Goal: Task Accomplishment & Management: Use online tool/utility

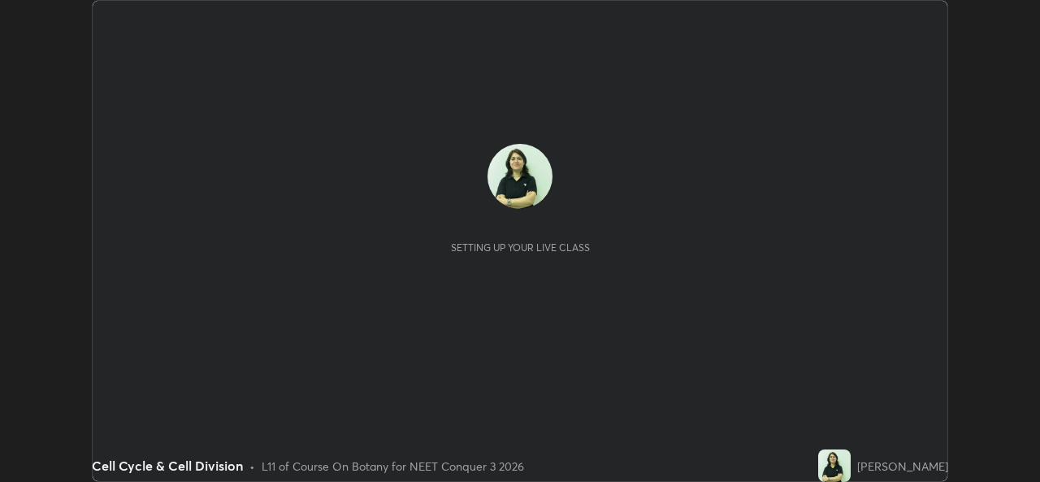
scroll to position [482, 1040]
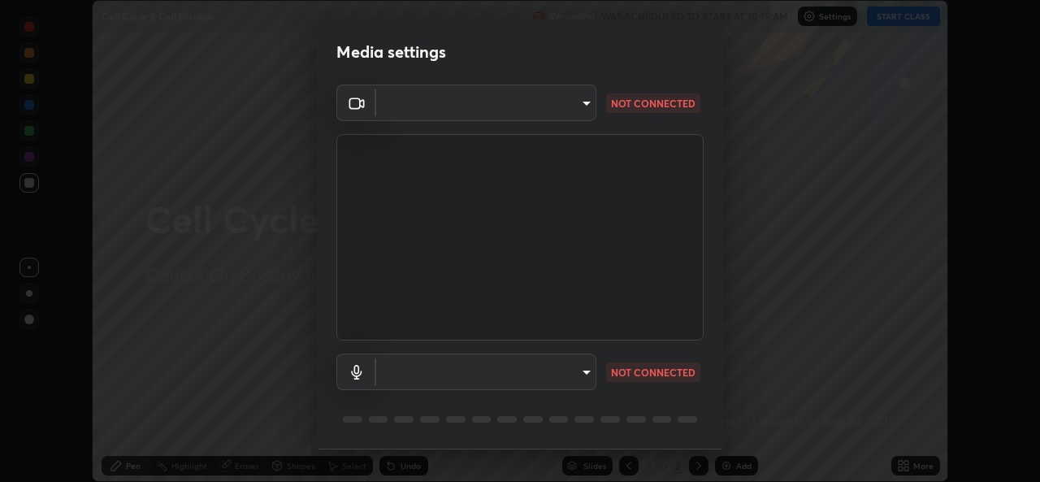
type input "d9eabbb9e311c19d0284951f952de08a34a72adfc2f94cd2cdb53a3f531a5aff"
type input "5d0d1729db253088b500f0ebf76b23a716669cfb5e53079fbe40a5b6c056b6e6"
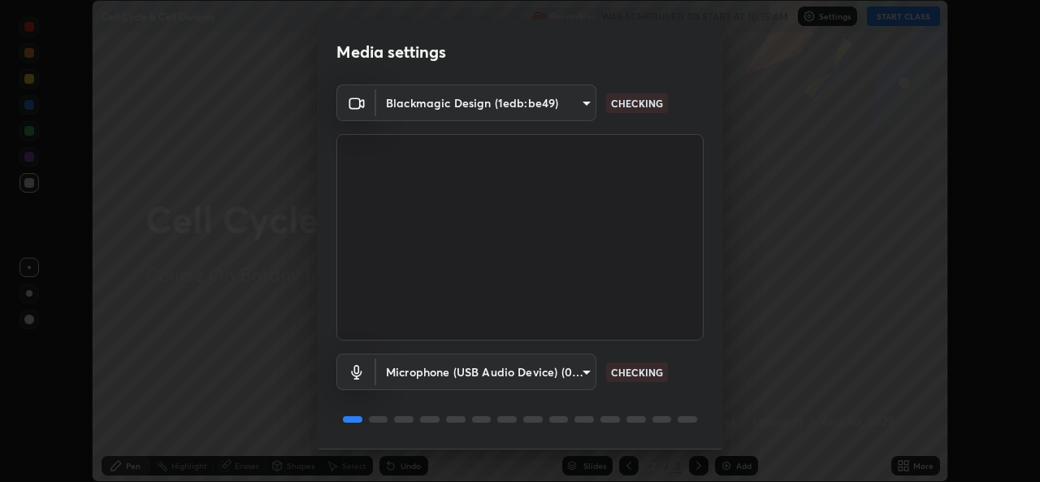
scroll to position [51, 0]
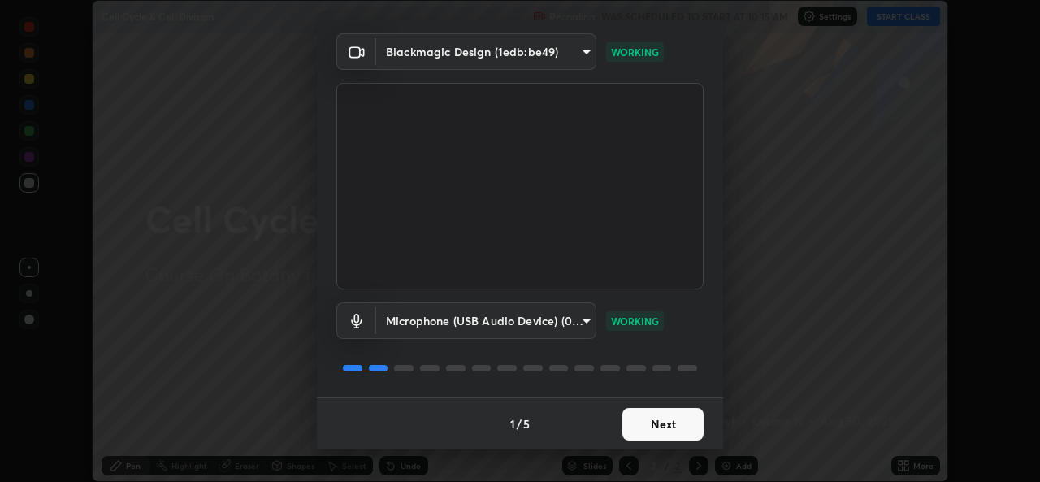
click at [670, 422] on button "Next" at bounding box center [662, 424] width 81 height 32
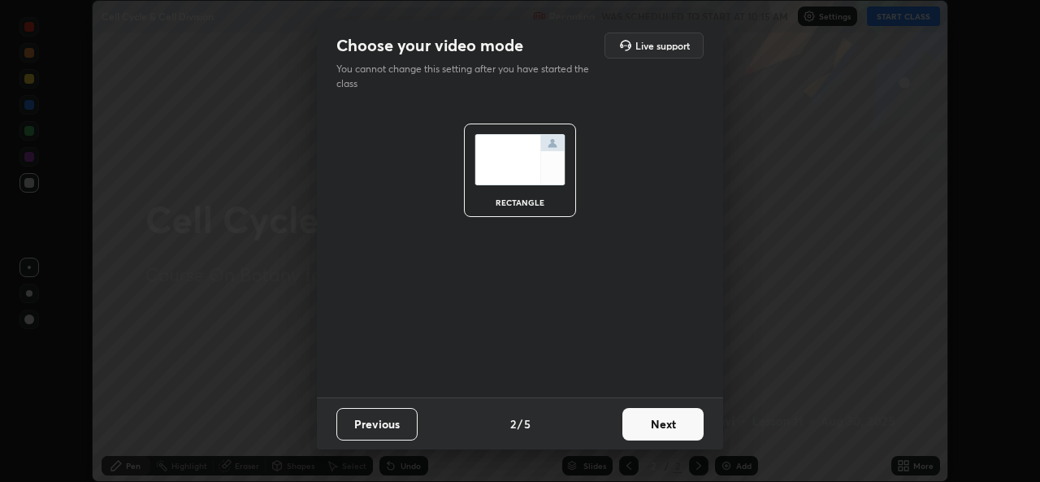
scroll to position [0, 0]
click at [670, 422] on button "Next" at bounding box center [662, 424] width 81 height 32
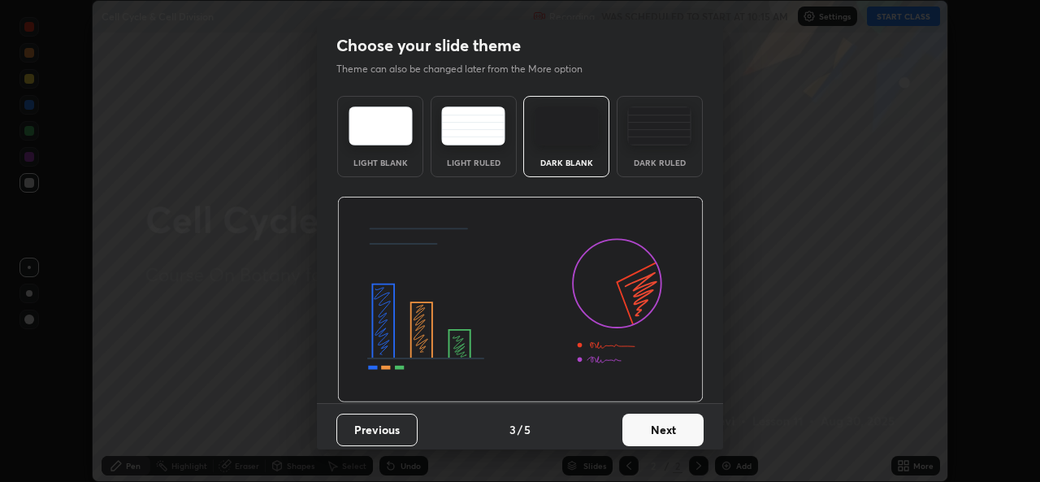
click at [673, 424] on button "Next" at bounding box center [662, 429] width 81 height 32
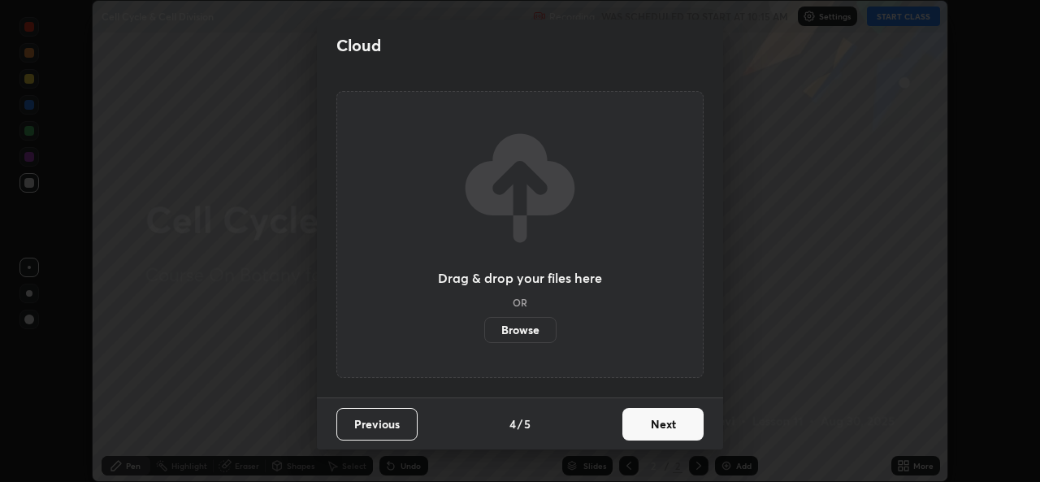
click at [674, 429] on button "Next" at bounding box center [662, 424] width 81 height 32
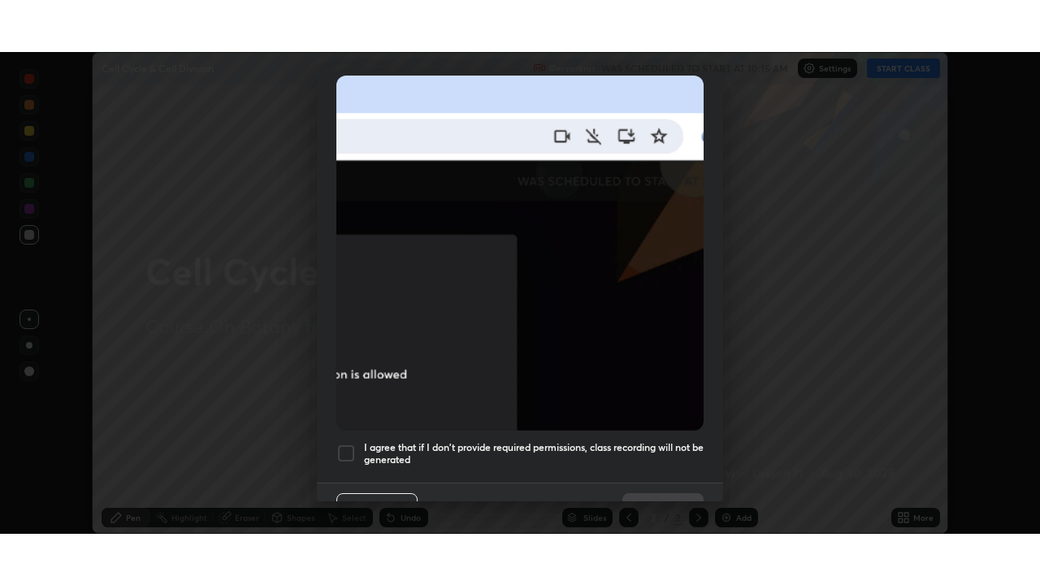
scroll to position [383, 0]
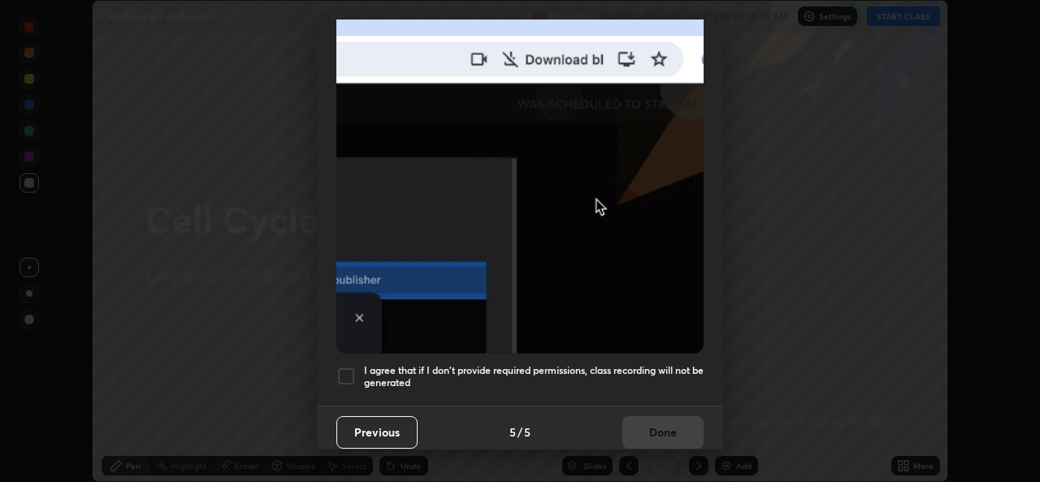
click at [348, 372] on div at bounding box center [345, 375] width 19 height 19
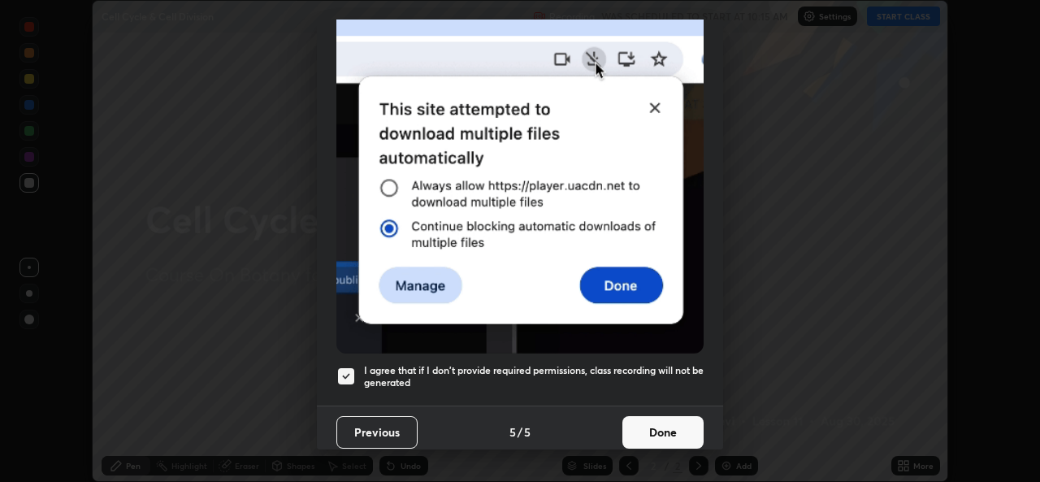
click at [667, 418] on button "Done" at bounding box center [662, 432] width 81 height 32
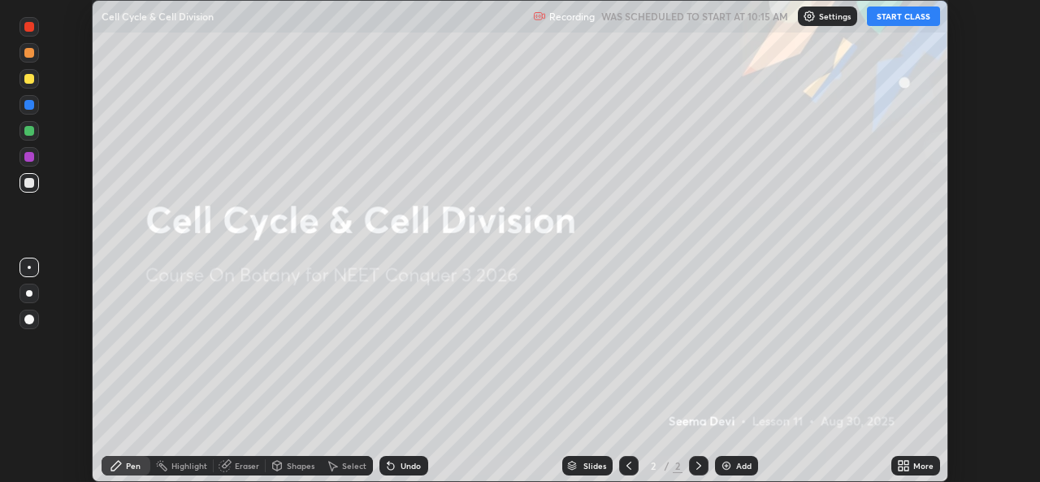
click at [924, 17] on button "START CLASS" at bounding box center [903, 15] width 73 height 19
click at [920, 465] on div "More" at bounding box center [923, 465] width 20 height 8
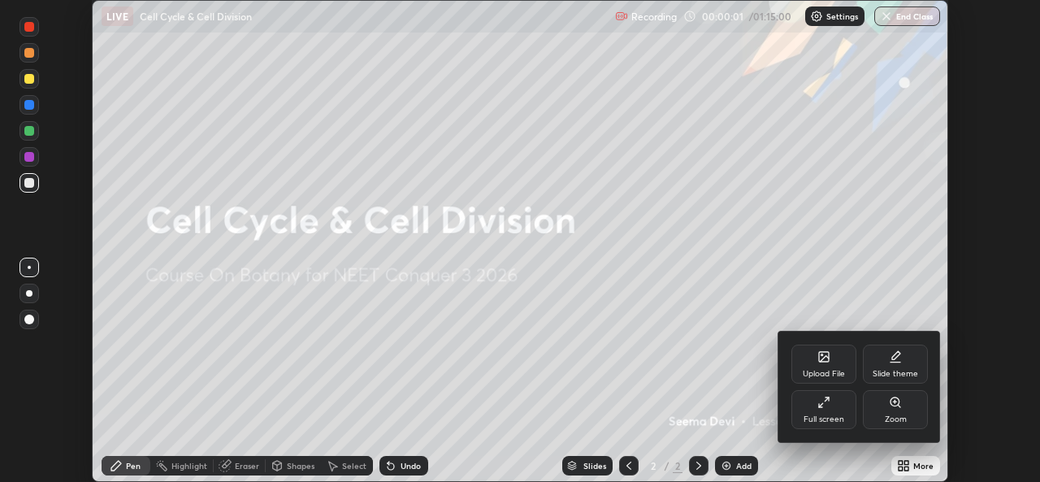
click at [829, 402] on icon at bounding box center [823, 402] width 13 height 13
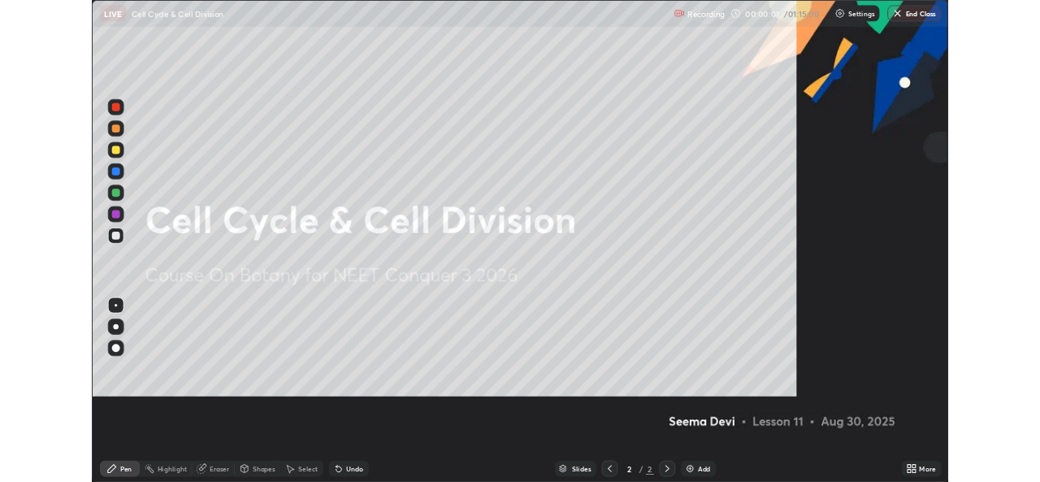
scroll to position [585, 1040]
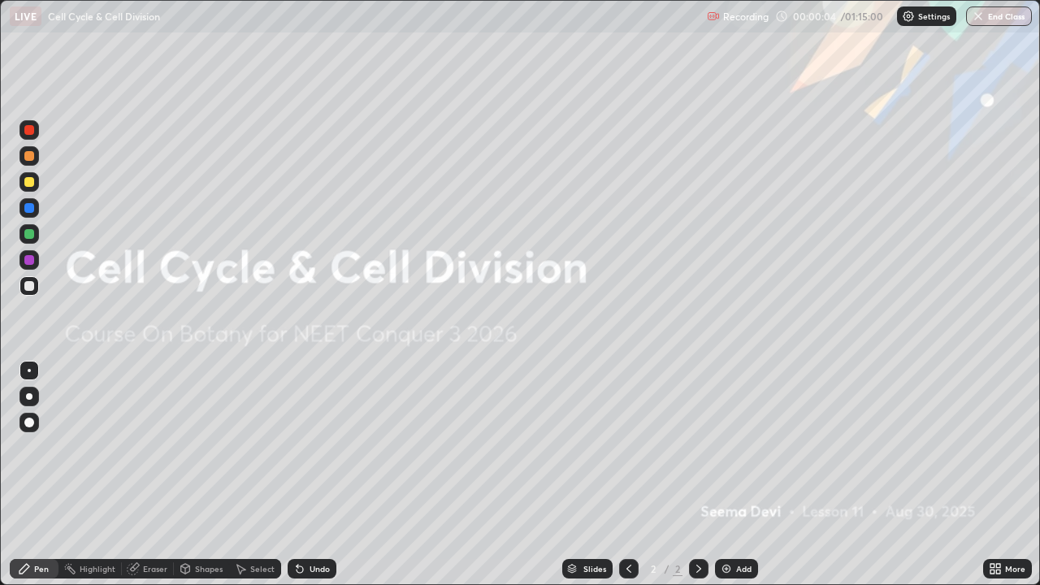
click at [29, 396] on div at bounding box center [29, 396] width 6 height 6
click at [33, 185] on div at bounding box center [28, 181] width 19 height 19
click at [23, 266] on div at bounding box center [28, 259] width 19 height 19
click at [31, 186] on div at bounding box center [29, 182] width 10 height 10
click at [30, 234] on div at bounding box center [29, 234] width 10 height 10
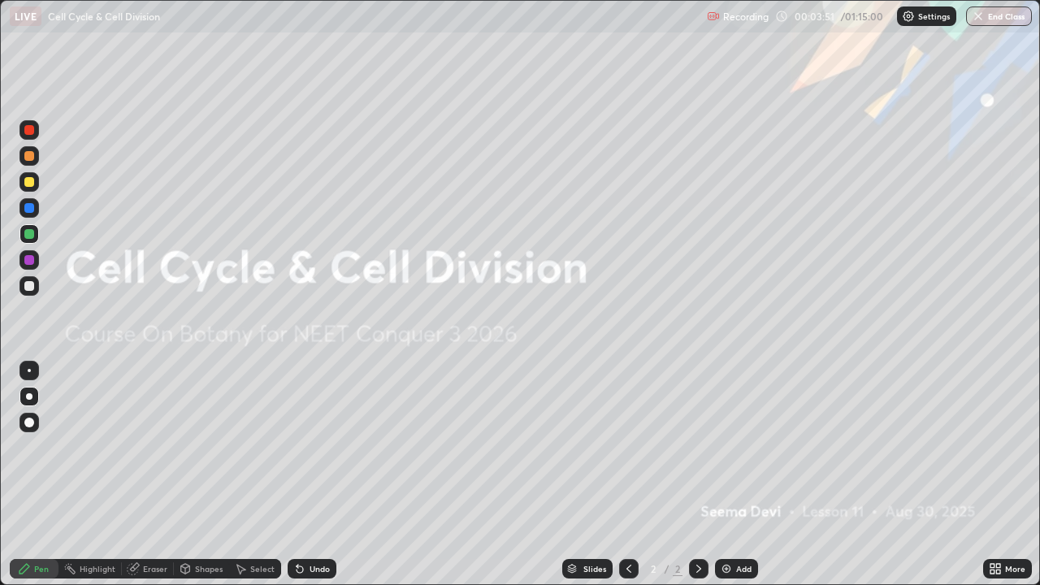
click at [156, 481] on div "Eraser" at bounding box center [148, 568] width 52 height 19
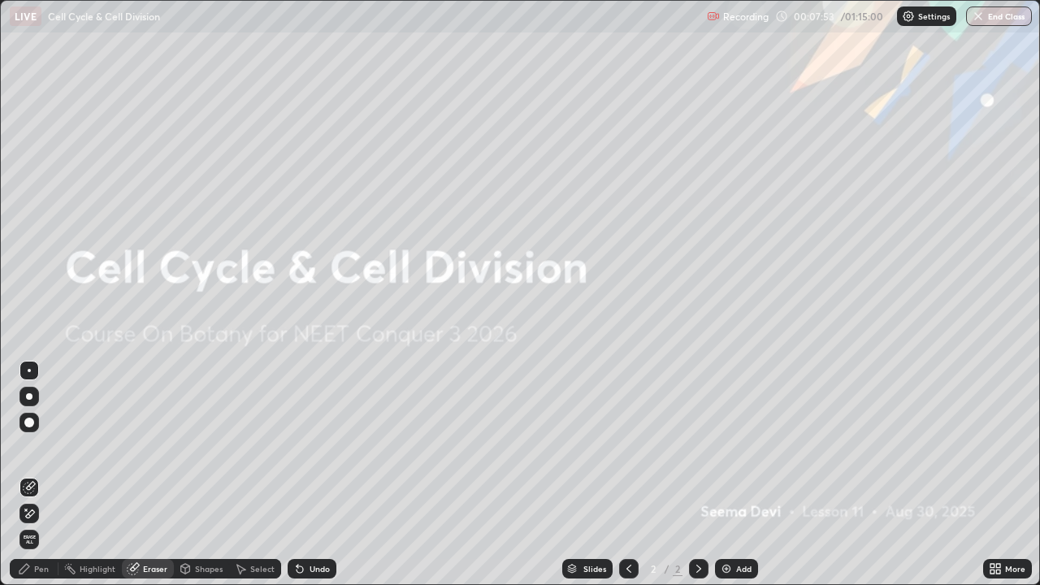
click at [45, 481] on div "Pen" at bounding box center [41, 569] width 15 height 8
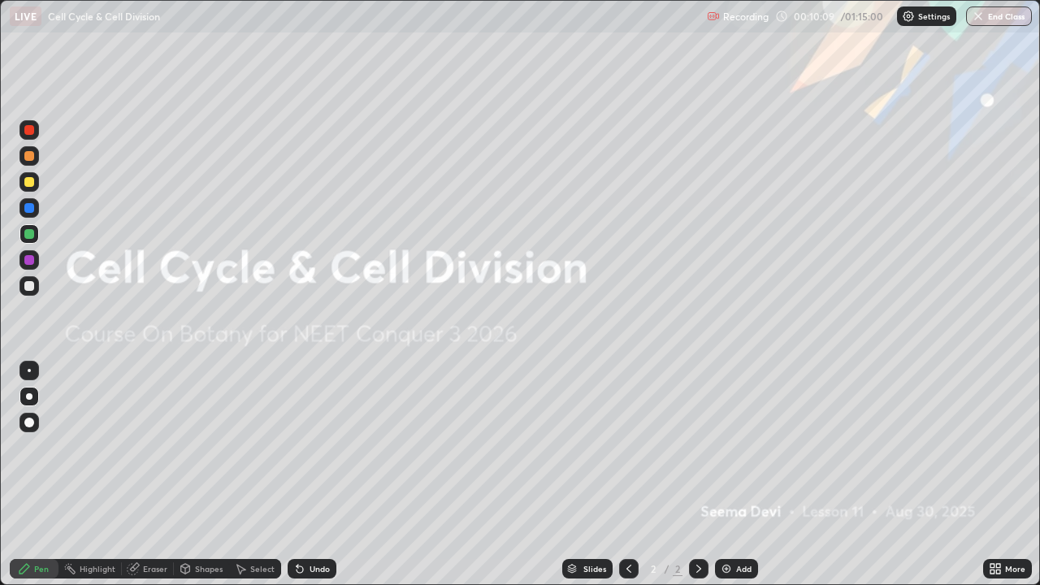
click at [731, 481] on img at bounding box center [726, 568] width 13 height 13
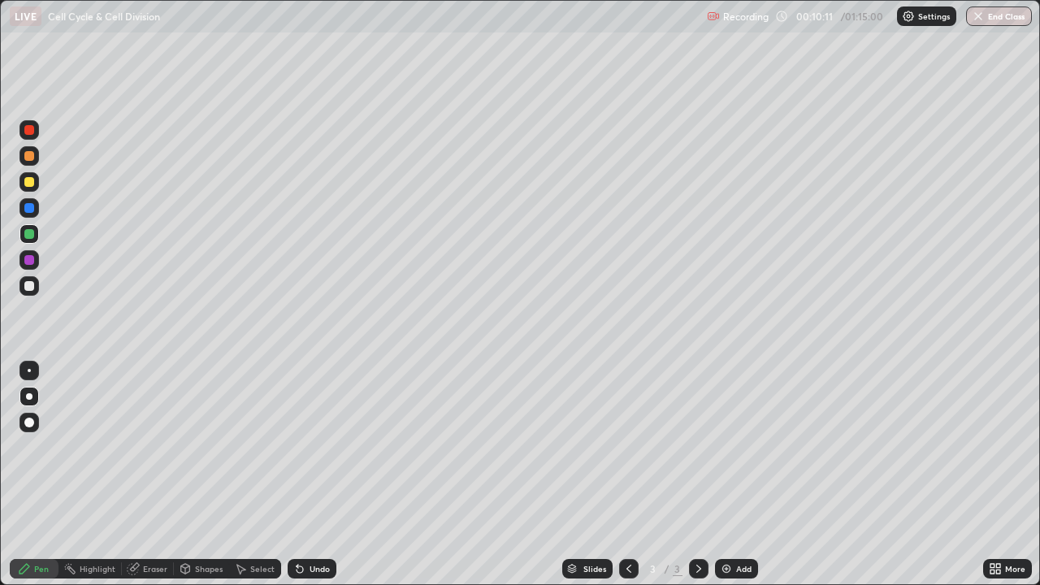
click at [30, 181] on div at bounding box center [29, 182] width 10 height 10
click at [22, 240] on div at bounding box center [28, 233] width 19 height 19
click at [30, 191] on div at bounding box center [28, 181] width 19 height 19
click at [37, 236] on div at bounding box center [28, 233] width 19 height 19
click at [736, 481] on div "Add" at bounding box center [743, 569] width 15 height 8
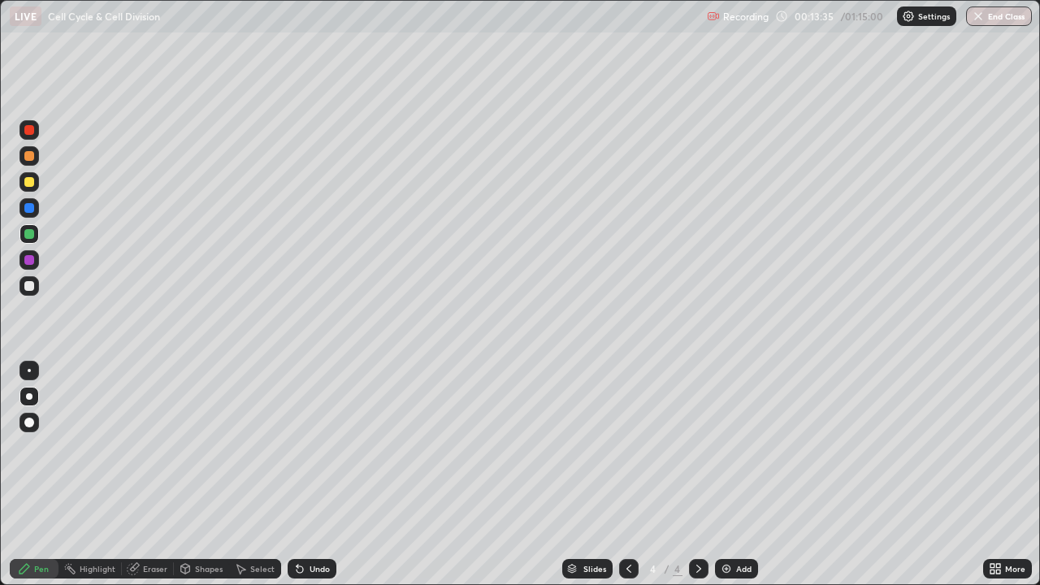
click at [31, 183] on div at bounding box center [29, 182] width 10 height 10
click at [197, 481] on div "Shapes" at bounding box center [209, 569] width 28 height 8
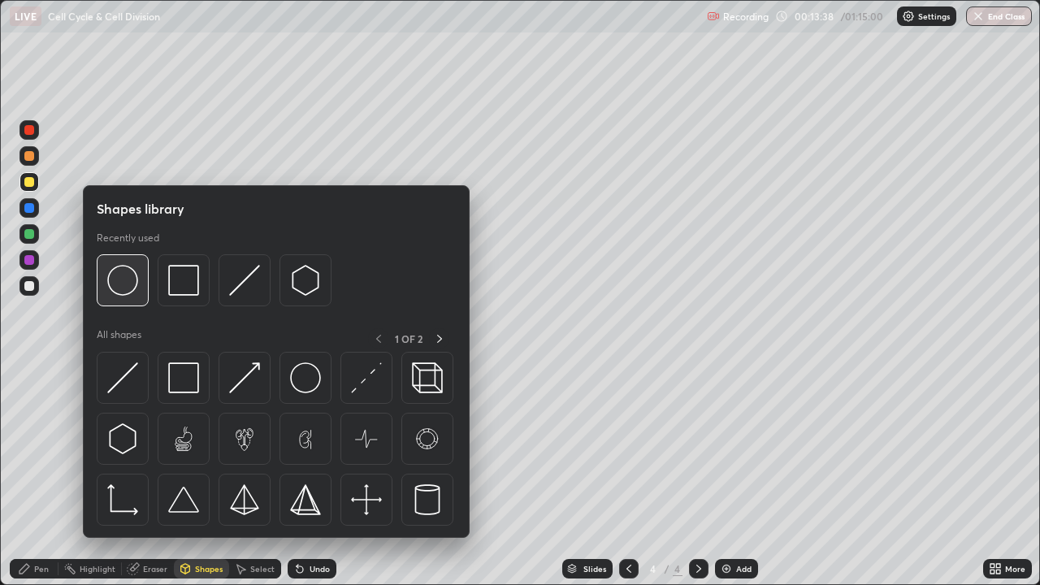
click at [128, 277] on img at bounding box center [122, 280] width 31 height 31
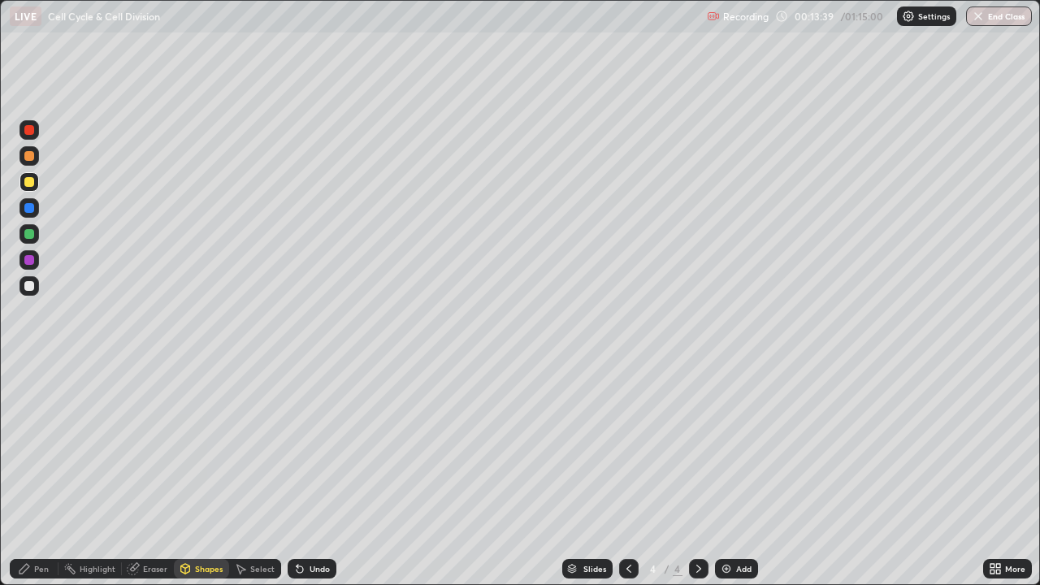
click at [38, 481] on div "Pen" at bounding box center [41, 569] width 15 height 8
click at [29, 370] on div at bounding box center [29, 370] width 3 height 3
click at [201, 481] on div "Shapes" at bounding box center [209, 569] width 28 height 8
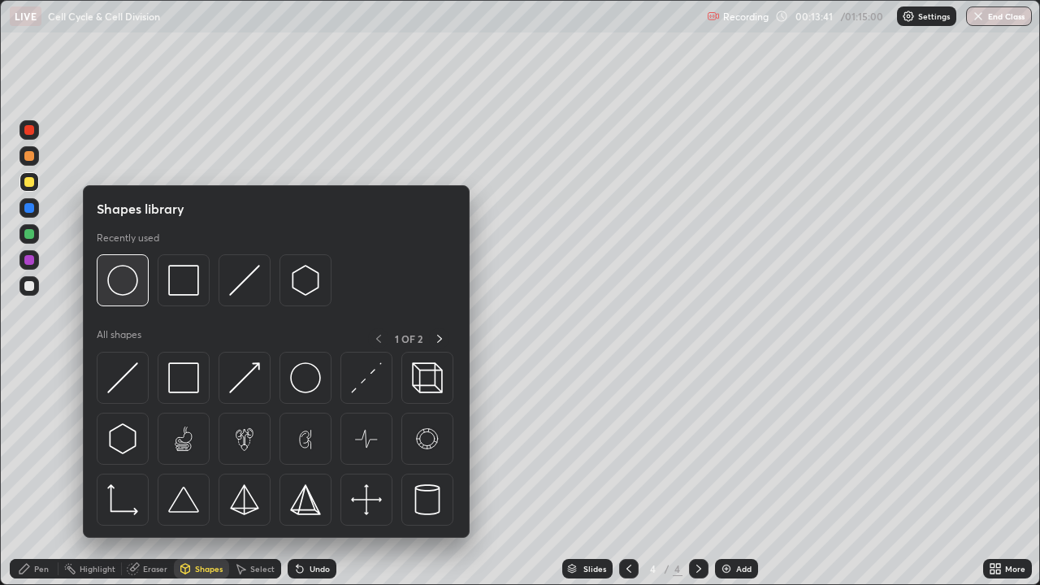
click at [120, 284] on img at bounding box center [122, 280] width 31 height 31
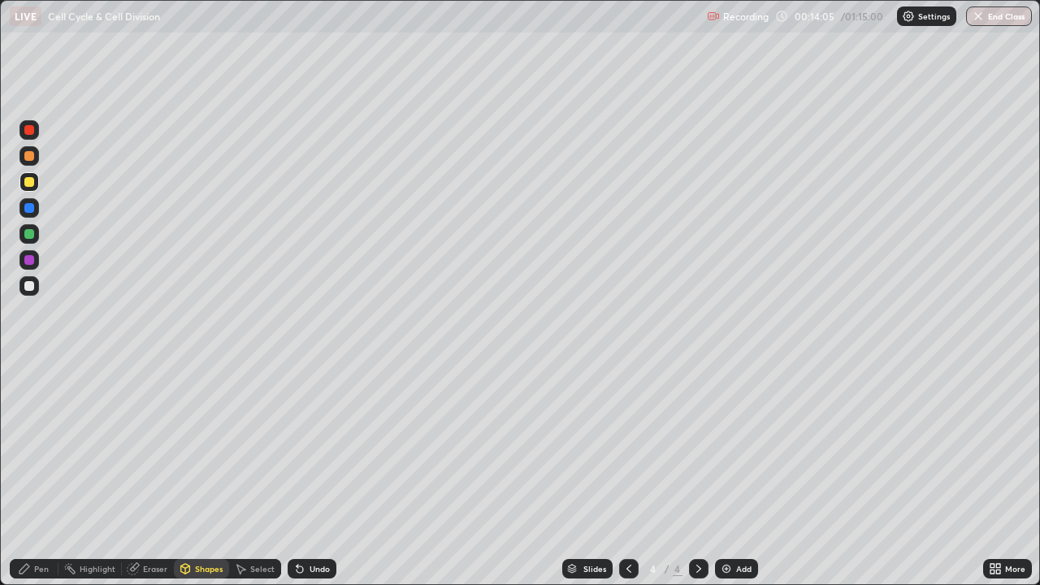
click at [33, 481] on div "Pen" at bounding box center [34, 568] width 49 height 19
click at [26, 398] on div at bounding box center [29, 396] width 6 height 6
click at [28, 289] on div at bounding box center [29, 286] width 10 height 10
click at [28, 236] on div at bounding box center [29, 234] width 10 height 10
click at [29, 370] on div at bounding box center [29, 370] width 3 height 3
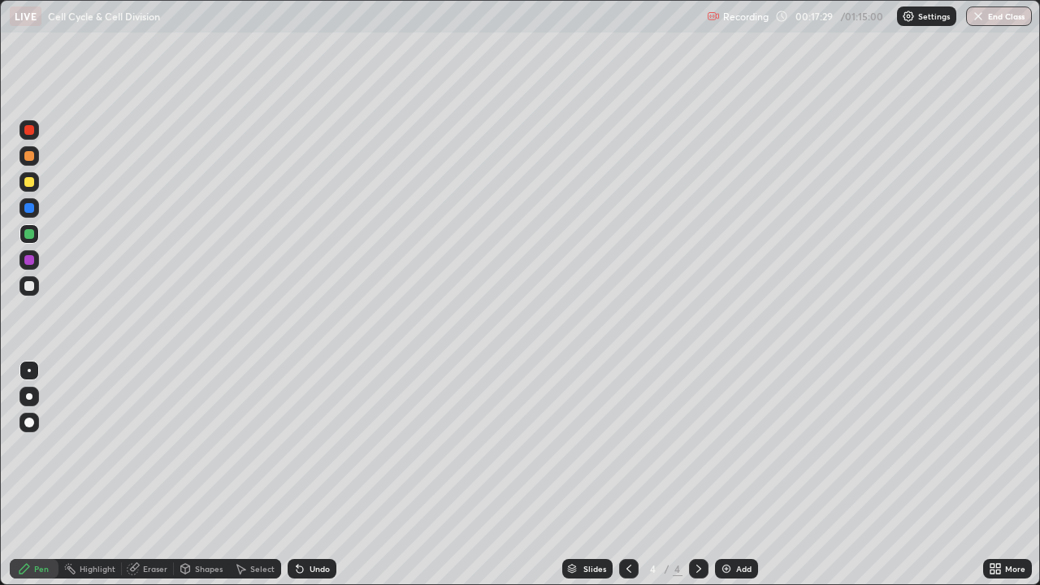
click at [309, 481] on div "Undo" at bounding box center [319, 569] width 20 height 8
click at [27, 259] on div at bounding box center [29, 260] width 10 height 10
click at [29, 396] on div at bounding box center [29, 396] width 6 height 6
click at [29, 207] on div at bounding box center [29, 208] width 10 height 10
click at [28, 183] on div at bounding box center [29, 182] width 10 height 10
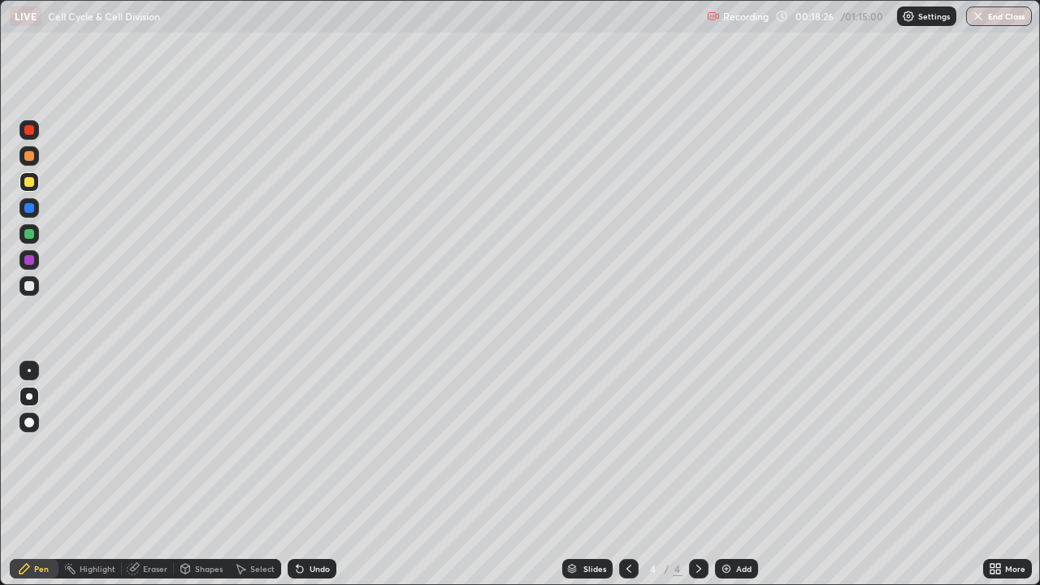
click at [32, 154] on div at bounding box center [29, 156] width 10 height 10
click at [30, 211] on div at bounding box center [29, 208] width 10 height 10
click at [29, 184] on div at bounding box center [29, 182] width 10 height 10
click at [28, 158] on div at bounding box center [29, 156] width 10 height 10
click at [32, 258] on div at bounding box center [29, 260] width 10 height 10
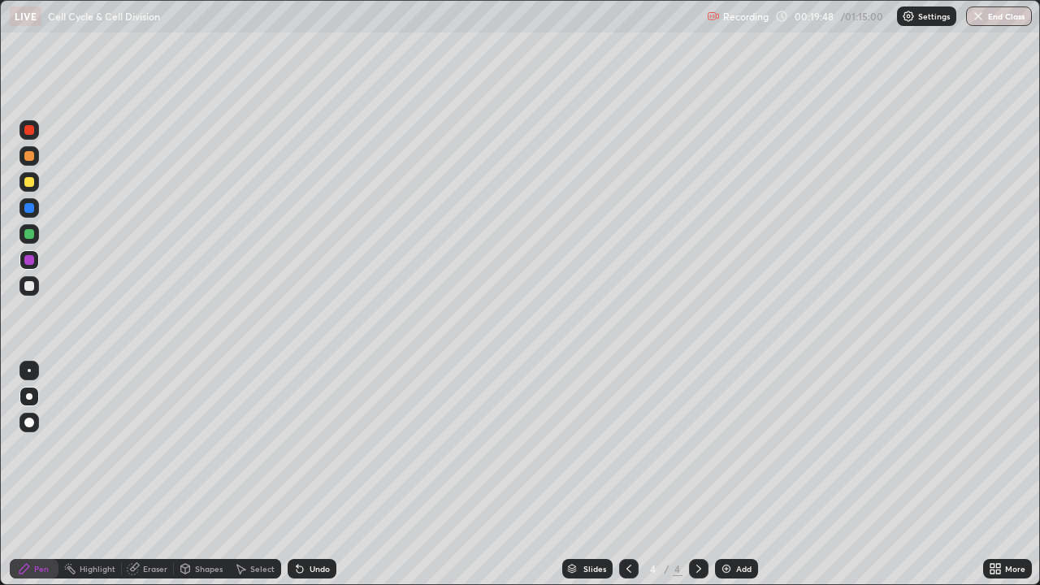
click at [29, 370] on div at bounding box center [29, 370] width 3 height 3
click at [27, 180] on div at bounding box center [29, 182] width 10 height 10
click at [205, 481] on div "Shapes" at bounding box center [209, 569] width 28 height 8
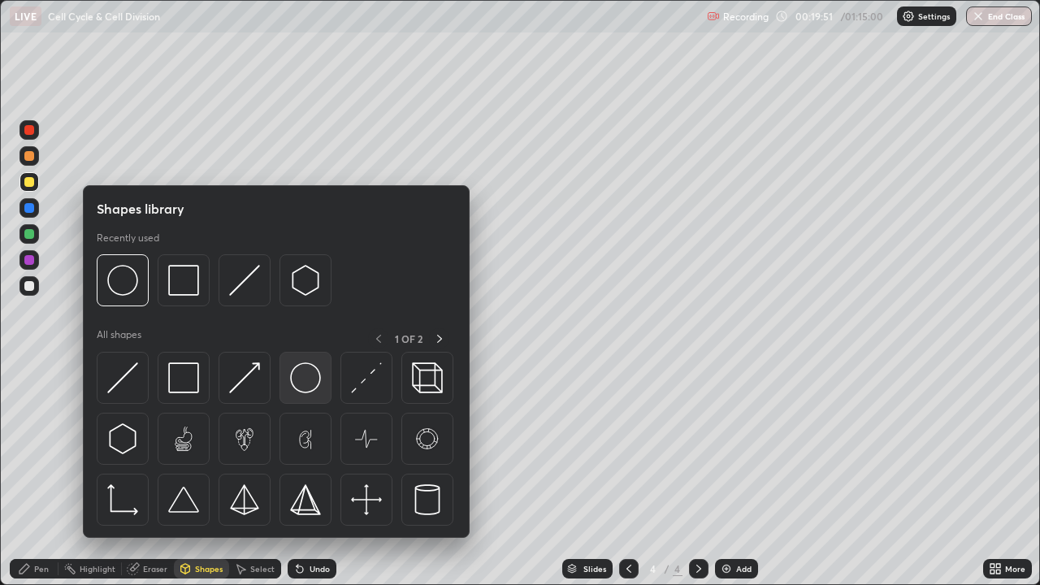
click at [303, 379] on img at bounding box center [305, 377] width 31 height 31
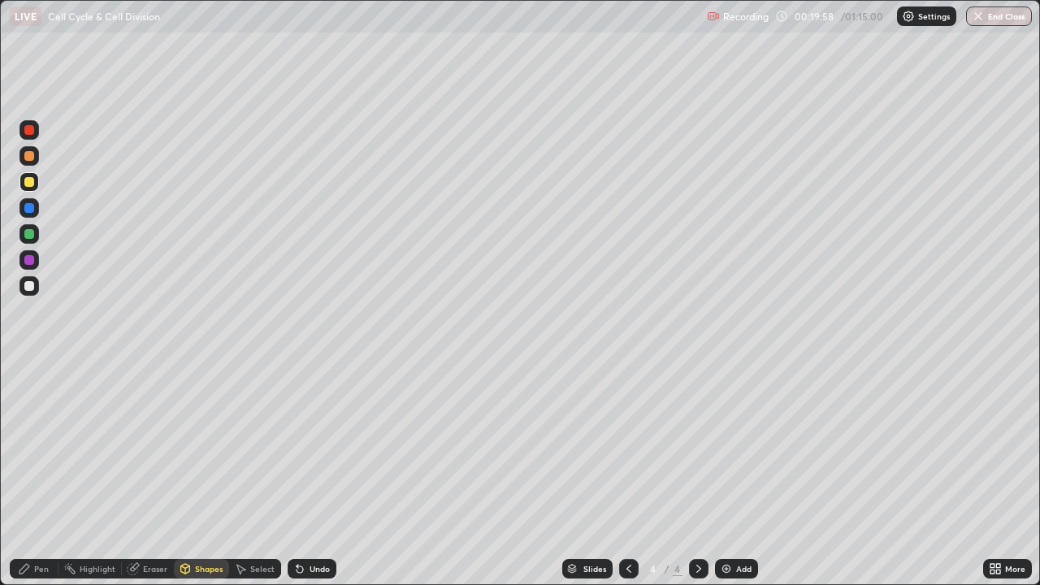
click at [47, 481] on div "Pen" at bounding box center [41, 569] width 15 height 8
click at [28, 284] on div at bounding box center [29, 286] width 10 height 10
click at [305, 481] on div "Undo" at bounding box center [312, 568] width 49 height 19
click at [308, 481] on div "Undo" at bounding box center [312, 568] width 49 height 19
click at [32, 236] on div at bounding box center [29, 234] width 10 height 10
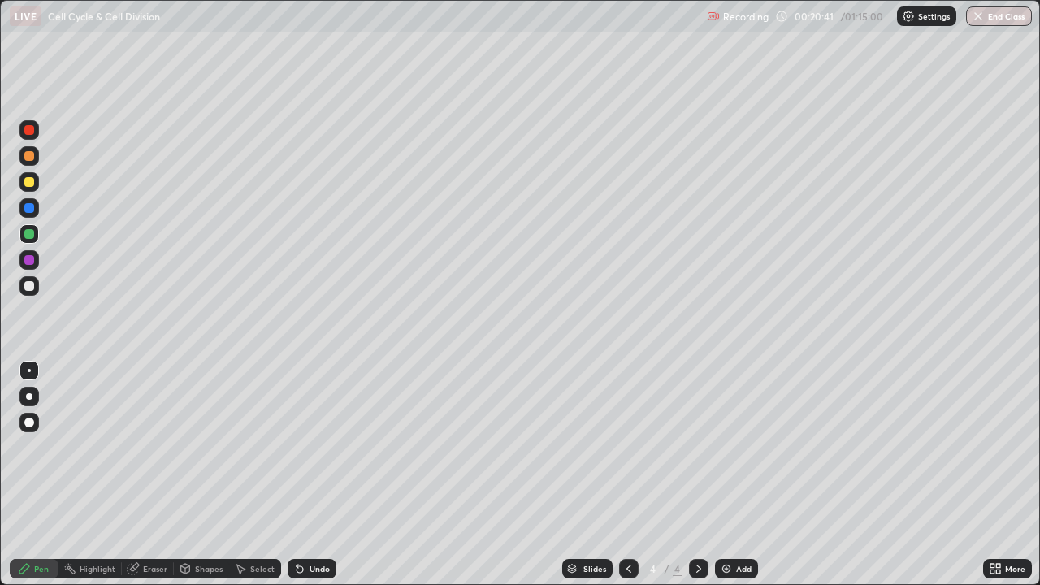
click at [32, 402] on div at bounding box center [28, 396] width 19 height 19
click at [29, 256] on div at bounding box center [29, 260] width 10 height 10
click at [318, 481] on div "Undo" at bounding box center [319, 569] width 20 height 8
click at [315, 481] on div "Undo" at bounding box center [319, 569] width 20 height 8
click at [29, 210] on div at bounding box center [29, 208] width 10 height 10
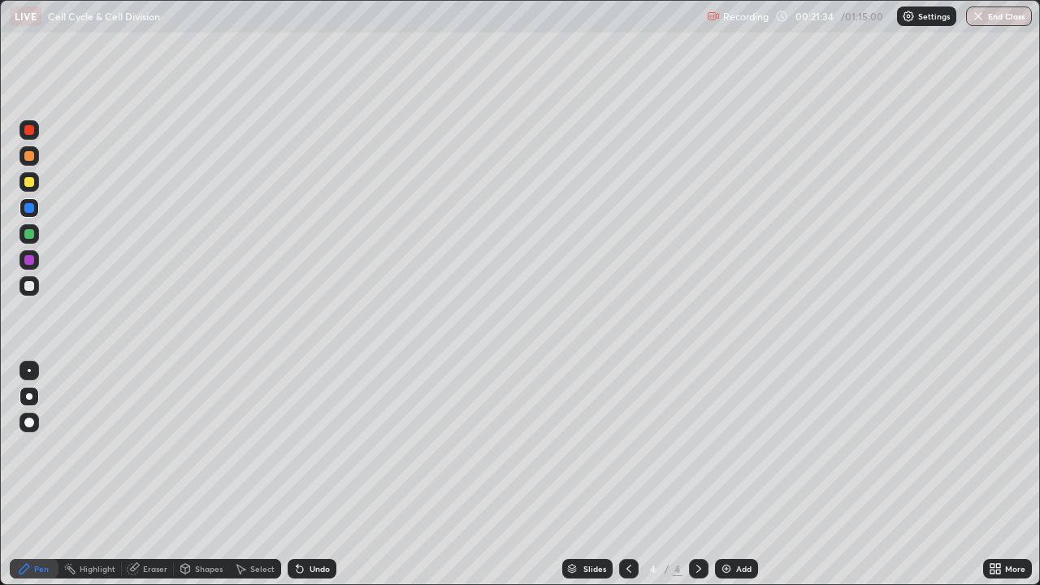
click at [30, 183] on div at bounding box center [29, 182] width 10 height 10
click at [32, 156] on div at bounding box center [29, 156] width 10 height 10
click at [27, 212] on div at bounding box center [29, 208] width 10 height 10
click at [317, 481] on div "Undo" at bounding box center [319, 569] width 20 height 8
click at [311, 481] on div "Undo" at bounding box center [319, 569] width 20 height 8
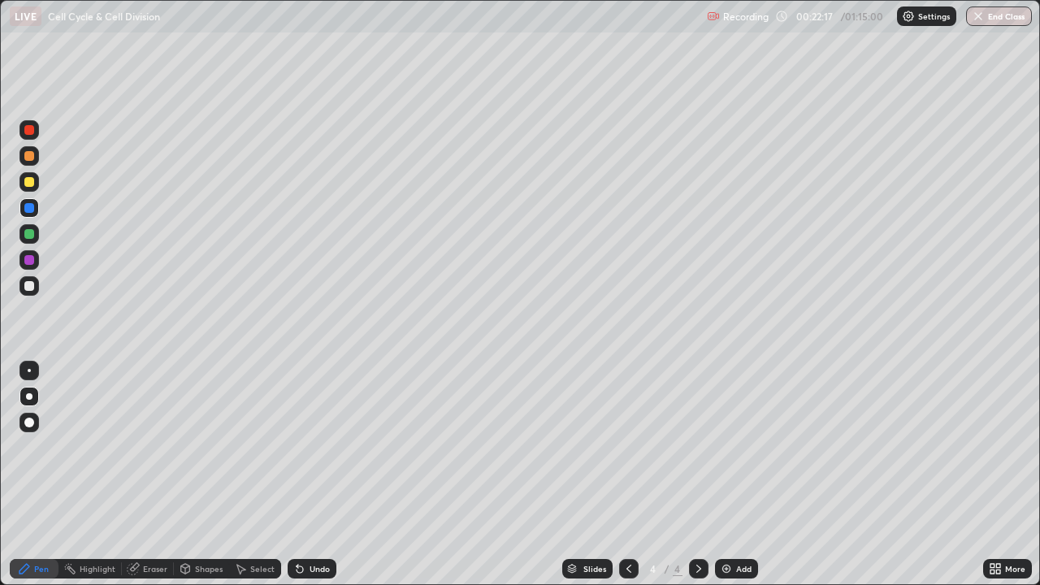
click at [29, 186] on div at bounding box center [29, 182] width 10 height 10
click at [32, 160] on div at bounding box center [29, 156] width 10 height 10
click at [29, 263] on div at bounding box center [29, 260] width 10 height 10
click at [31, 182] on div at bounding box center [29, 182] width 10 height 10
click at [23, 370] on div at bounding box center [28, 370] width 19 height 19
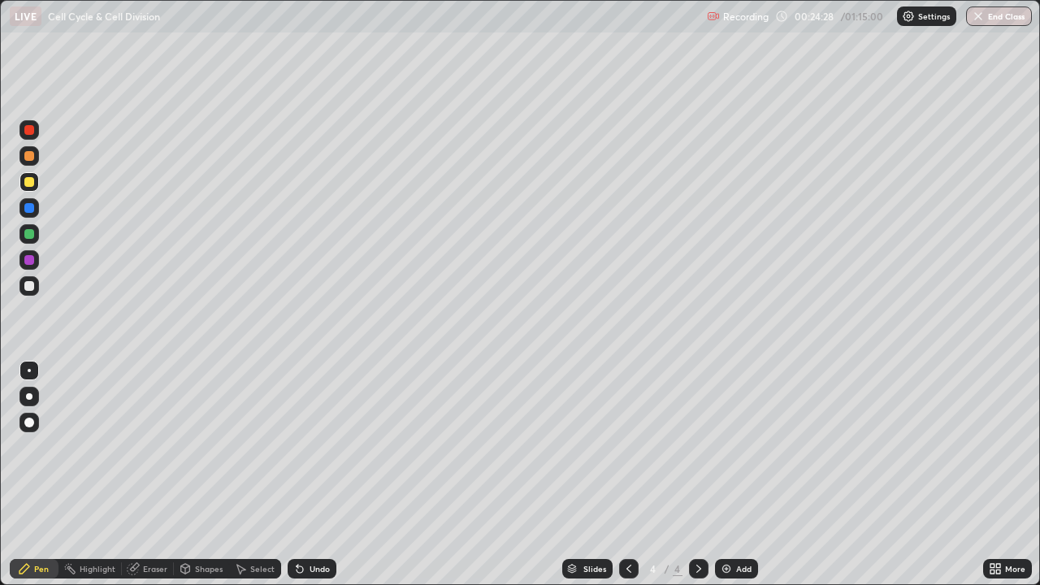
click at [210, 481] on div "Shapes" at bounding box center [209, 569] width 28 height 8
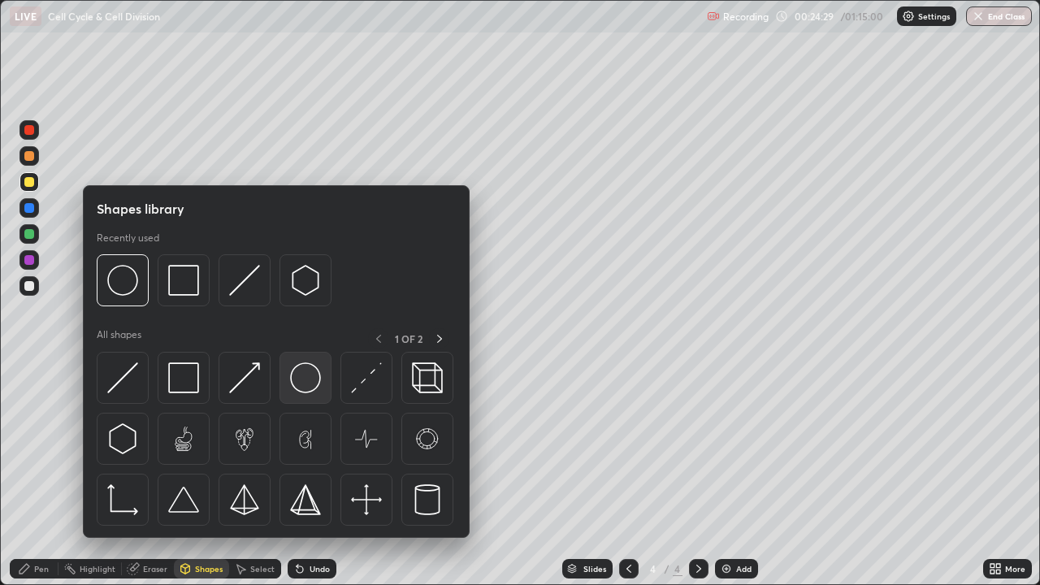
click at [301, 379] on img at bounding box center [305, 377] width 31 height 31
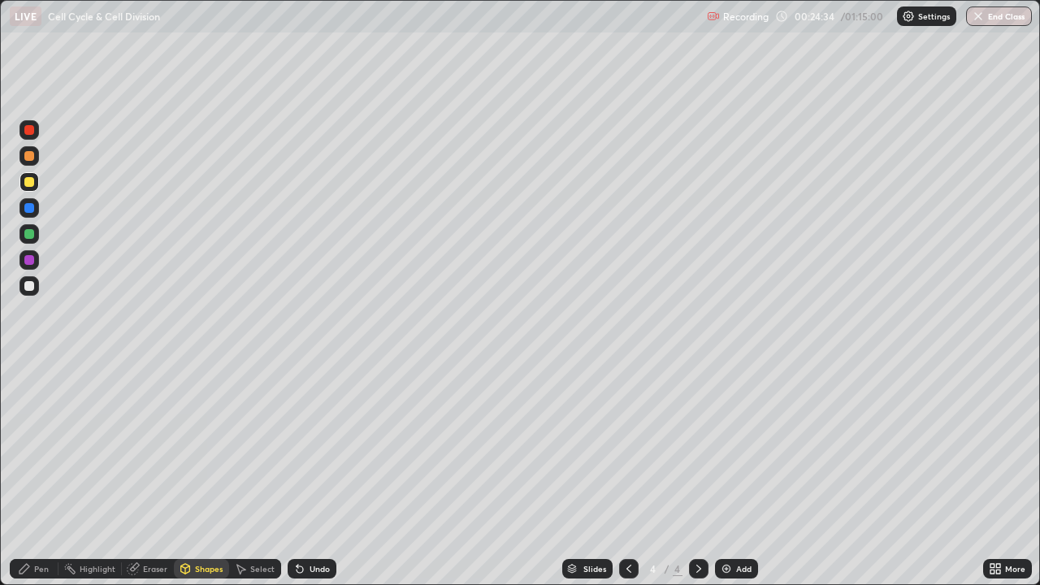
click at [44, 481] on div "Pen" at bounding box center [41, 569] width 15 height 8
click at [30, 288] on div at bounding box center [29, 286] width 10 height 10
click at [31, 233] on div at bounding box center [29, 234] width 10 height 10
click at [28, 396] on div at bounding box center [29, 396] width 6 height 6
click at [30, 258] on div at bounding box center [29, 260] width 10 height 10
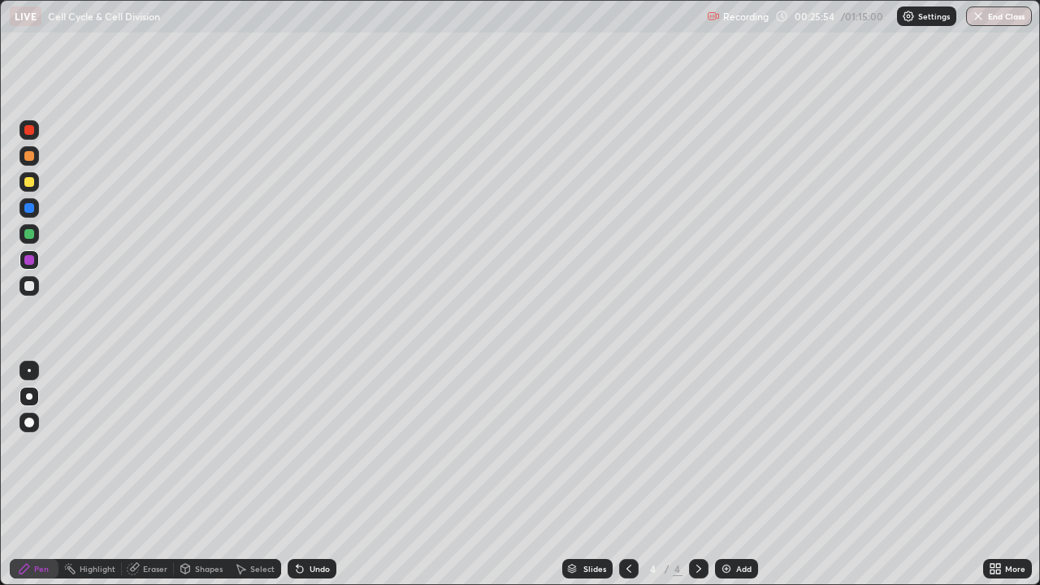
click at [314, 481] on div "Undo" at bounding box center [319, 569] width 20 height 8
click at [32, 210] on div at bounding box center [29, 208] width 10 height 10
click at [29, 181] on div at bounding box center [29, 182] width 10 height 10
click at [31, 160] on div at bounding box center [29, 156] width 10 height 10
click at [149, 481] on div "Eraser" at bounding box center [155, 569] width 24 height 8
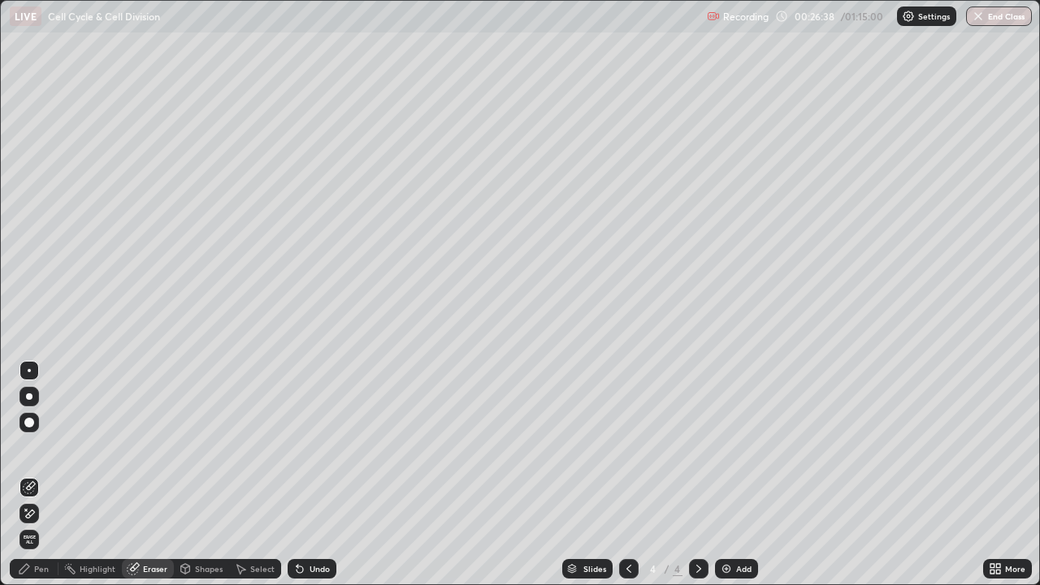
click at [29, 396] on div at bounding box center [29, 396] width 6 height 6
click at [33, 481] on div "Pen" at bounding box center [34, 568] width 49 height 19
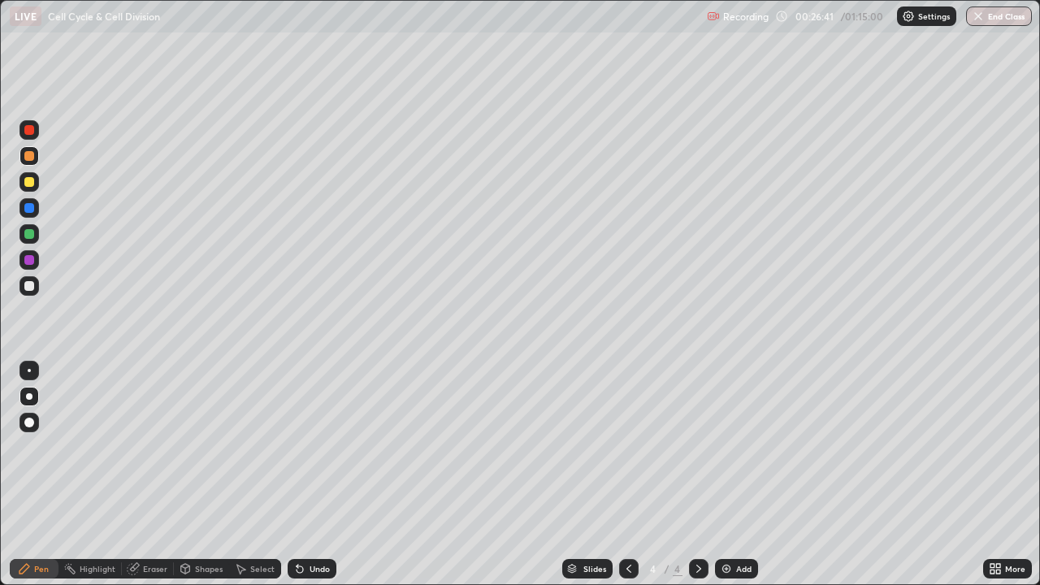
click at [29, 262] on div at bounding box center [29, 260] width 10 height 10
click at [33, 217] on div at bounding box center [28, 207] width 19 height 19
click at [28, 260] on div at bounding box center [29, 260] width 10 height 10
click at [32, 181] on div at bounding box center [29, 182] width 10 height 10
click at [28, 158] on div at bounding box center [29, 156] width 10 height 10
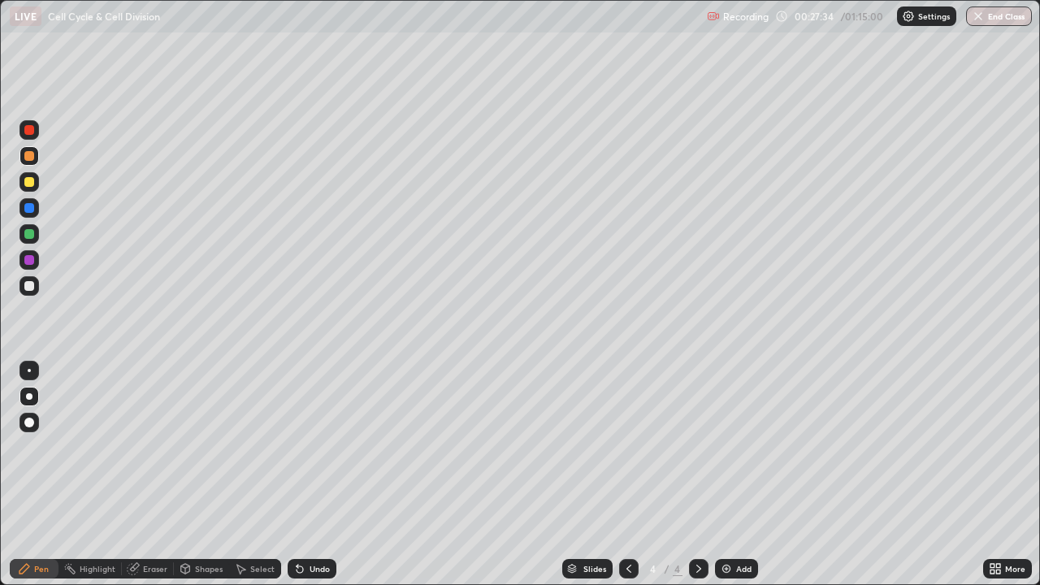
click at [158, 481] on div "Eraser" at bounding box center [155, 569] width 24 height 8
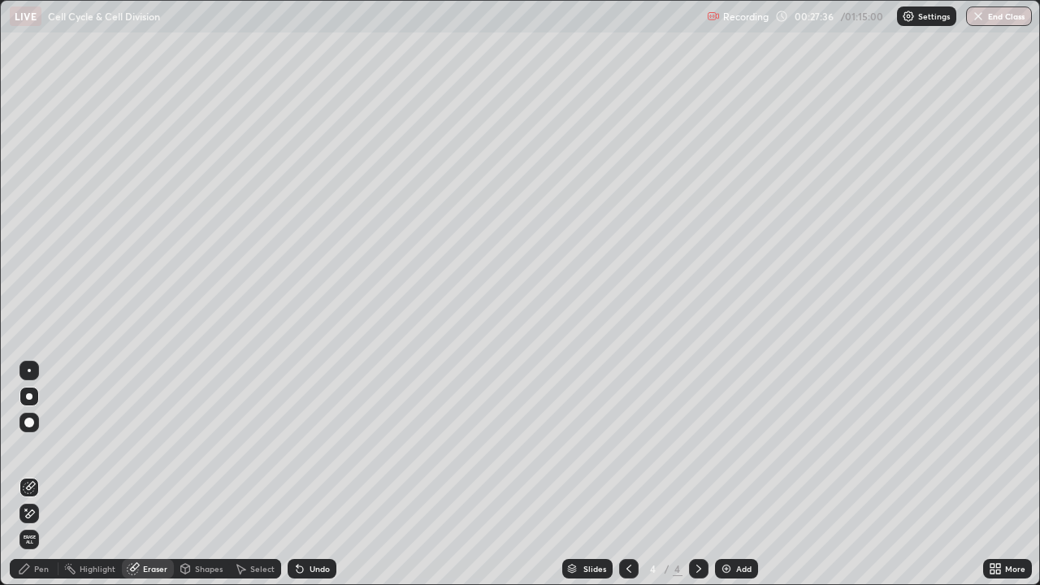
click at [318, 481] on div "Undo" at bounding box center [319, 569] width 20 height 8
click at [317, 481] on div "Undo" at bounding box center [319, 569] width 20 height 8
click at [314, 481] on div "Undo" at bounding box center [319, 569] width 20 height 8
click at [311, 481] on div "Undo" at bounding box center [319, 569] width 20 height 8
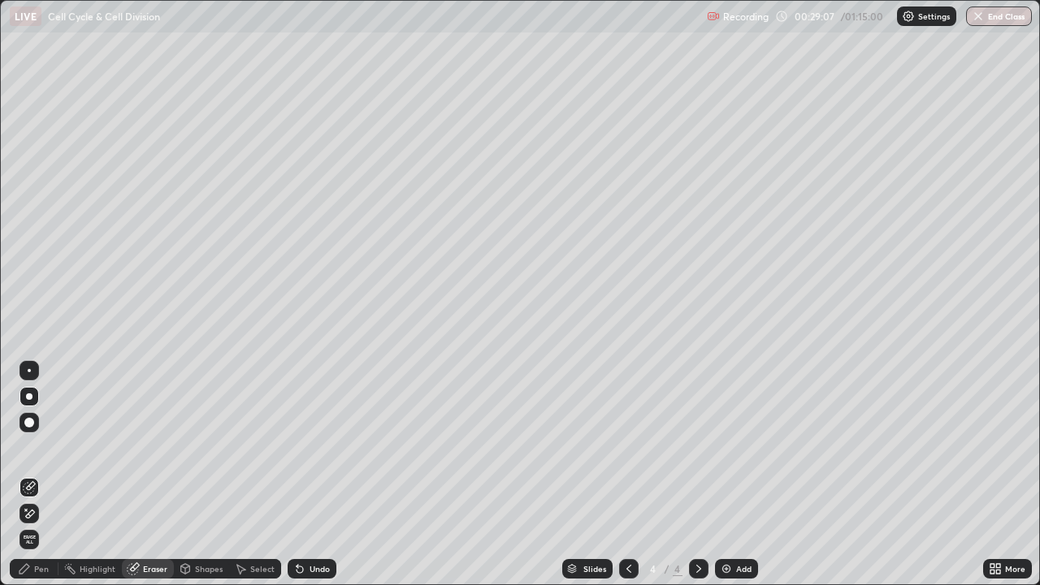
click at [627, 481] on icon at bounding box center [628, 568] width 13 height 13
click at [40, 481] on div "Pen" at bounding box center [41, 569] width 15 height 8
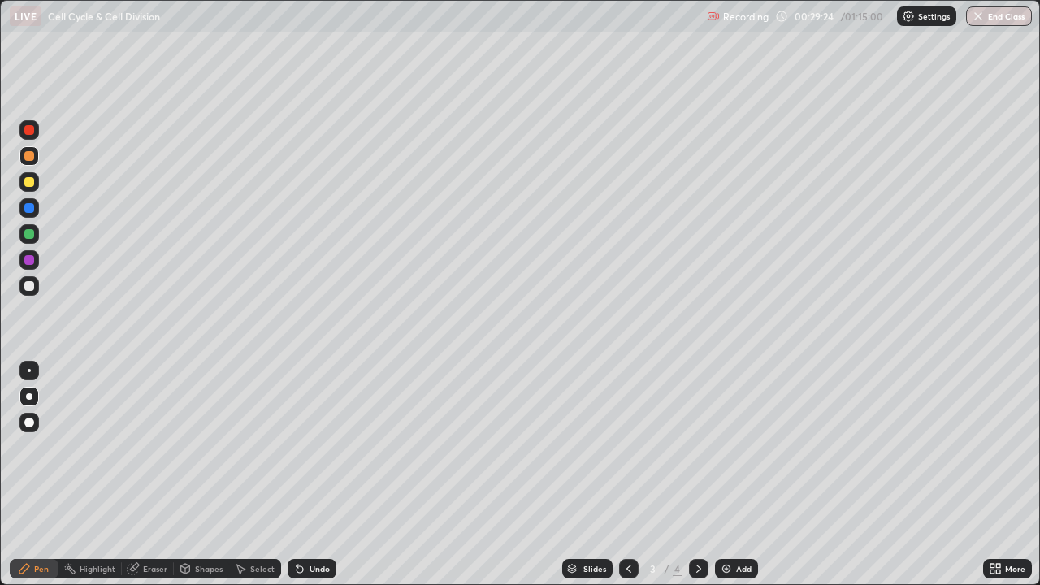
click at [696, 481] on icon at bounding box center [698, 569] width 5 height 8
click at [30, 371] on div at bounding box center [29, 370] width 3 height 3
click at [31, 283] on div at bounding box center [29, 286] width 10 height 10
click at [29, 397] on div at bounding box center [29, 396] width 6 height 6
click at [627, 481] on icon at bounding box center [628, 568] width 13 height 13
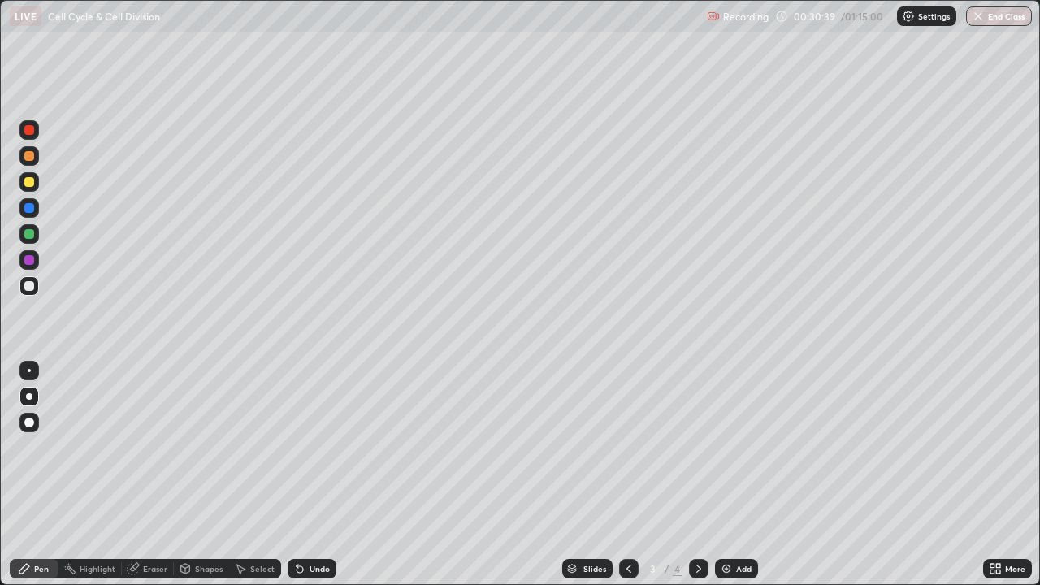
click at [697, 481] on icon at bounding box center [698, 568] width 13 height 13
click at [314, 481] on div "Undo" at bounding box center [319, 569] width 20 height 8
click at [305, 481] on div "Undo" at bounding box center [312, 568] width 49 height 19
click at [297, 481] on icon at bounding box center [299, 569] width 6 height 6
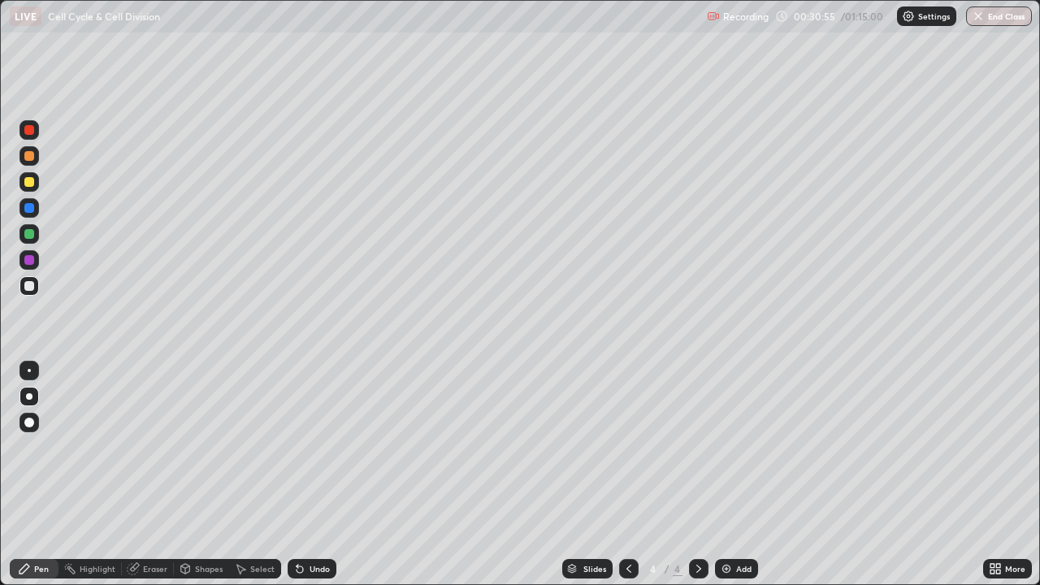
click at [298, 481] on icon at bounding box center [299, 569] width 6 height 6
click at [299, 481] on icon at bounding box center [299, 569] width 6 height 6
click at [296, 481] on icon at bounding box center [299, 569] width 6 height 6
click at [303, 481] on icon at bounding box center [299, 568] width 13 height 13
click at [311, 481] on div "Undo" at bounding box center [319, 569] width 20 height 8
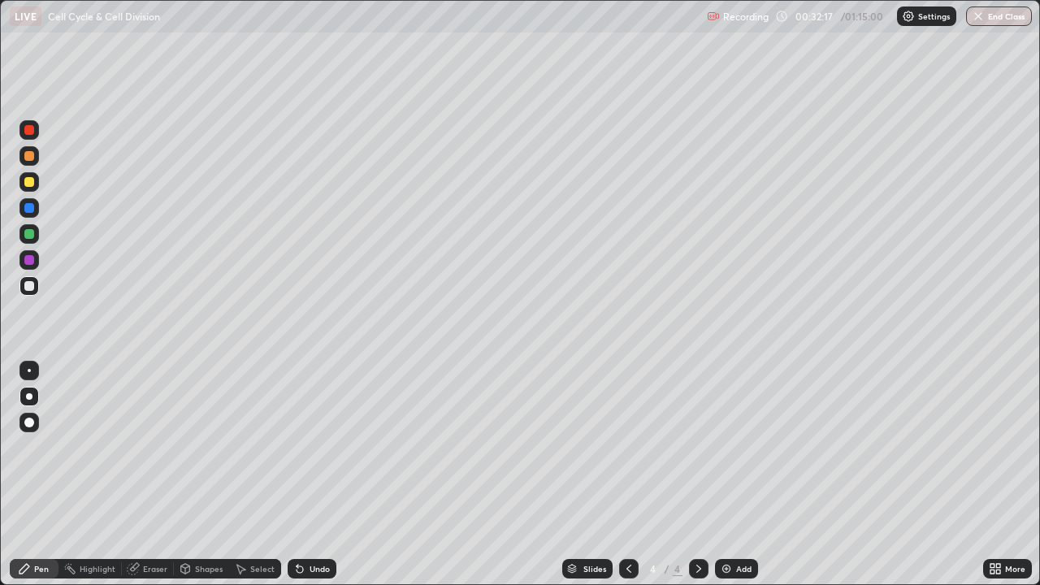
click at [626, 481] on icon at bounding box center [628, 569] width 5 height 8
click at [699, 481] on icon at bounding box center [698, 569] width 5 height 8
click at [29, 184] on div at bounding box center [29, 182] width 10 height 10
click at [28, 370] on div at bounding box center [29, 370] width 3 height 3
click at [30, 232] on div at bounding box center [29, 234] width 10 height 10
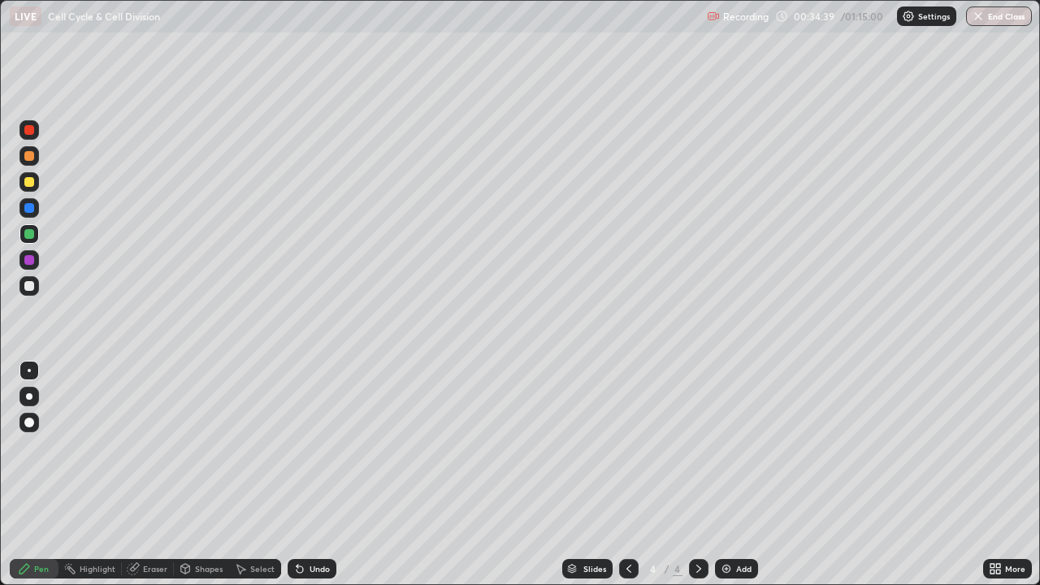
click at [28, 396] on div at bounding box center [29, 396] width 6 height 6
click at [29, 262] on div at bounding box center [29, 260] width 10 height 10
click at [28, 215] on div at bounding box center [28, 207] width 19 height 19
click at [28, 260] on div at bounding box center [29, 260] width 10 height 10
click at [29, 235] on div at bounding box center [29, 234] width 10 height 10
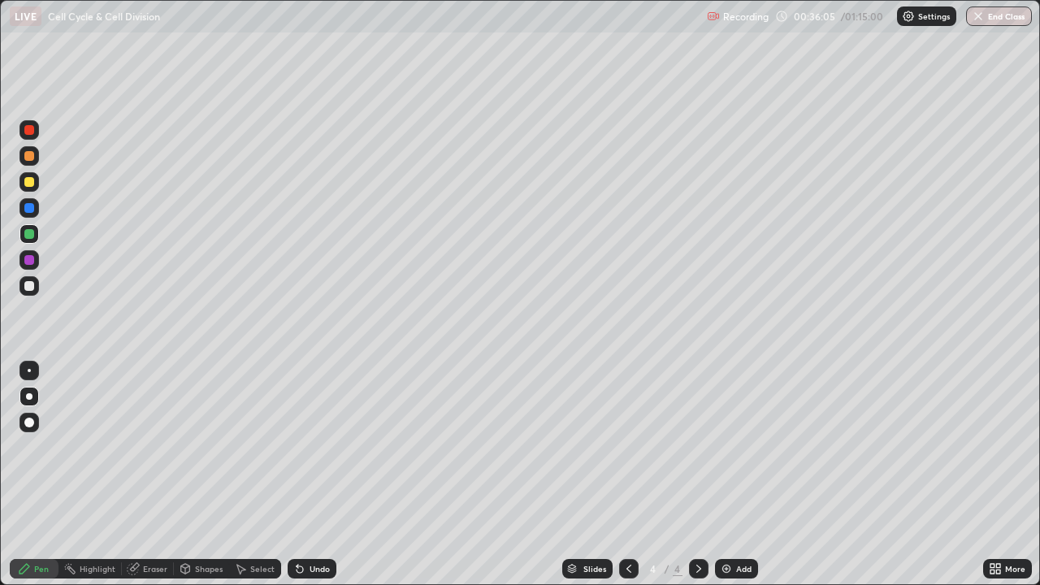
click at [32, 284] on div at bounding box center [29, 286] width 10 height 10
click at [29, 370] on div at bounding box center [29, 370] width 3 height 3
click at [28, 180] on div at bounding box center [29, 182] width 10 height 10
click at [210, 481] on div "Shapes" at bounding box center [209, 569] width 28 height 8
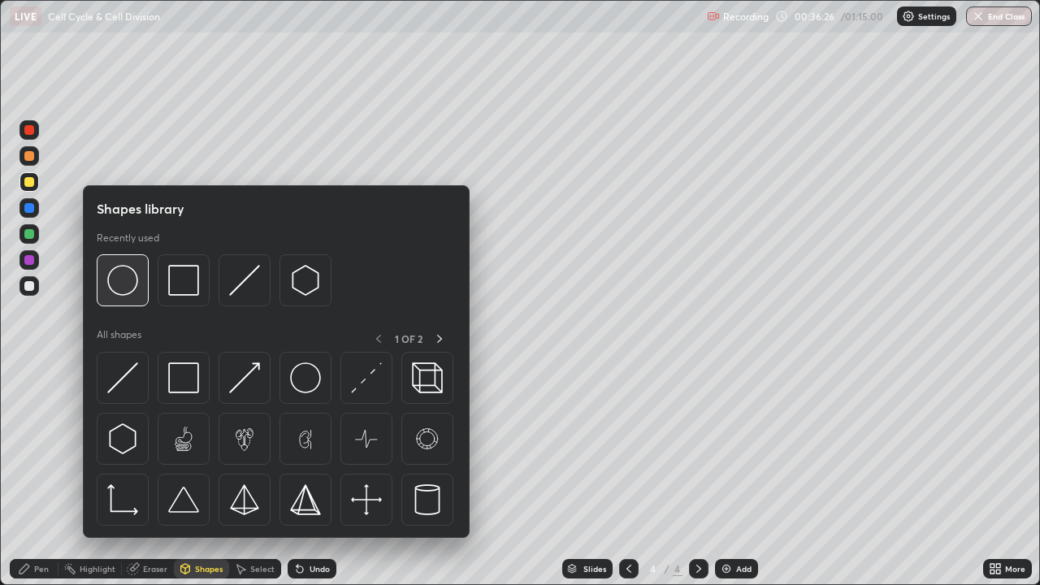
click at [132, 281] on img at bounding box center [122, 280] width 31 height 31
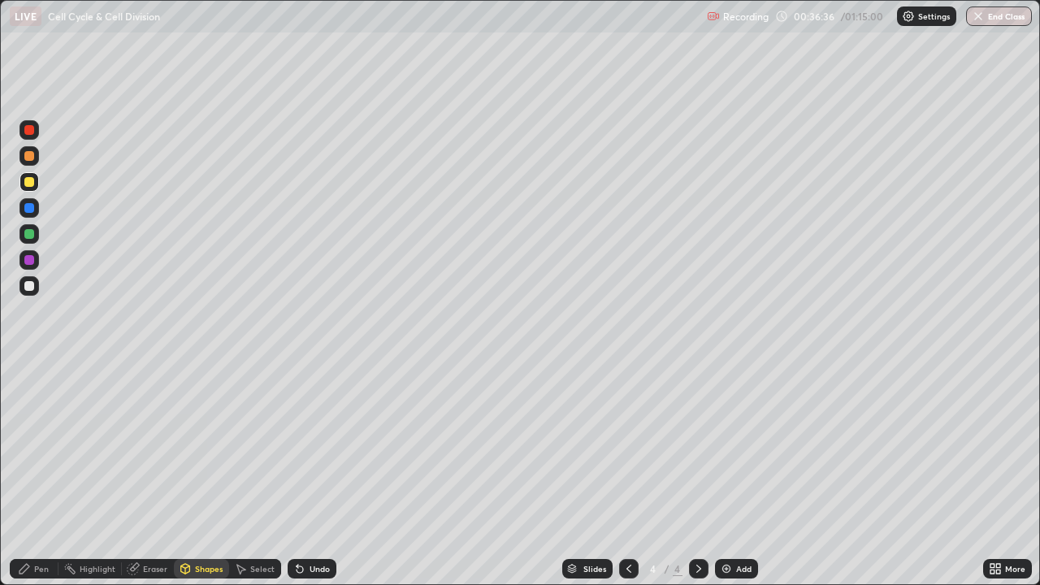
click at [321, 481] on div "Undo" at bounding box center [319, 569] width 20 height 8
click at [318, 481] on div "Undo" at bounding box center [312, 568] width 49 height 19
click at [320, 481] on div "Undo" at bounding box center [319, 569] width 20 height 8
click at [322, 481] on div "Undo" at bounding box center [312, 568] width 49 height 19
click at [314, 481] on div "Undo" at bounding box center [319, 569] width 20 height 8
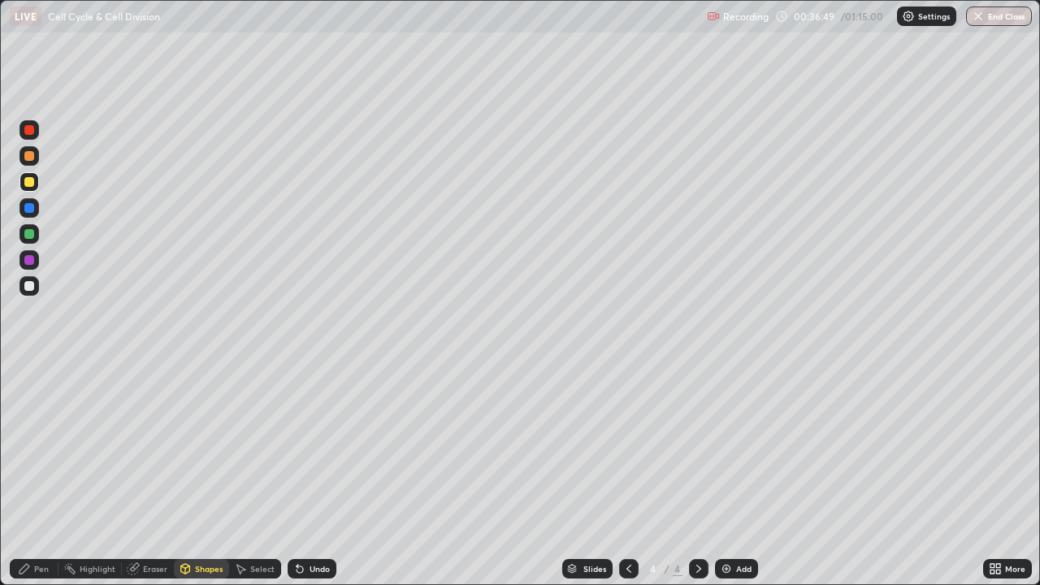
click at [318, 481] on div "Undo" at bounding box center [312, 568] width 49 height 19
click at [38, 481] on div "Pen" at bounding box center [41, 569] width 15 height 8
click at [28, 236] on div at bounding box center [29, 234] width 10 height 10
click at [328, 481] on div "Undo" at bounding box center [312, 568] width 49 height 19
click at [33, 261] on div at bounding box center [29, 260] width 10 height 10
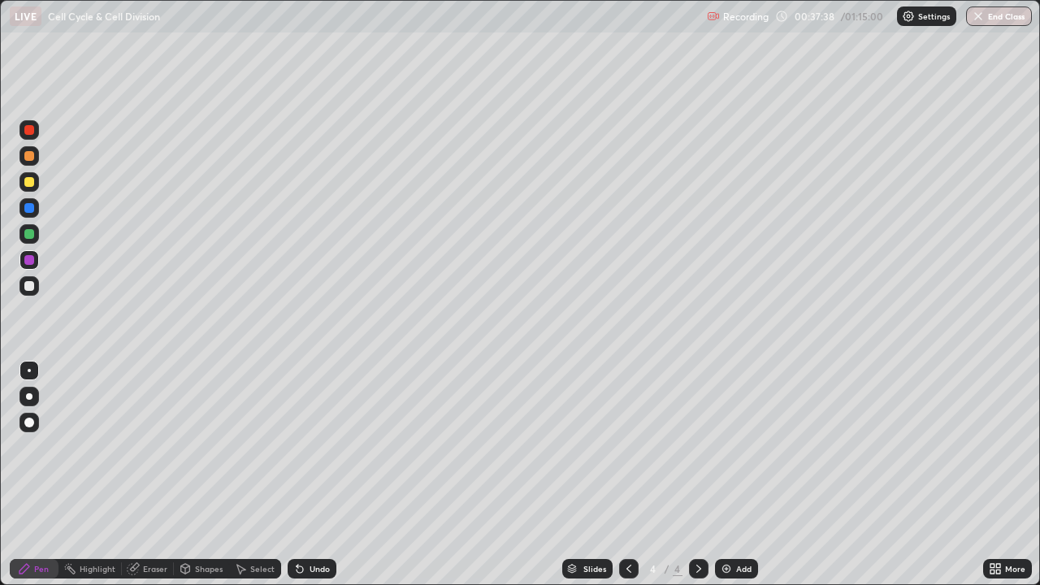
click at [29, 396] on div at bounding box center [29, 396] width 6 height 6
click at [28, 208] on div at bounding box center [29, 208] width 10 height 10
click at [316, 481] on div "Undo" at bounding box center [319, 569] width 20 height 8
click at [317, 481] on div "Undo" at bounding box center [319, 569] width 20 height 8
click at [32, 255] on div at bounding box center [29, 260] width 10 height 10
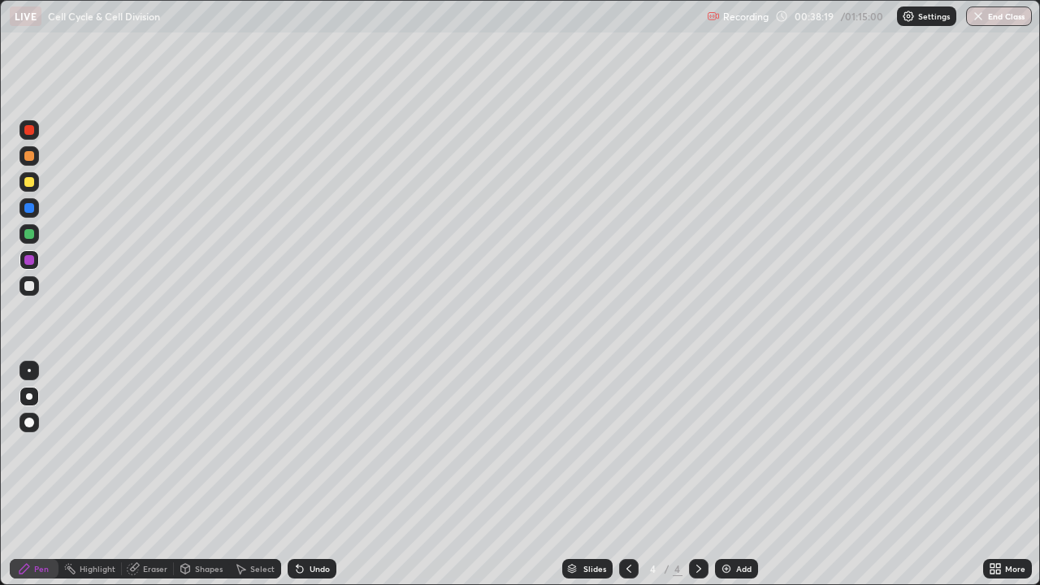
click at [29, 263] on div at bounding box center [29, 260] width 10 height 10
click at [312, 481] on div "Undo" at bounding box center [319, 569] width 20 height 8
click at [309, 481] on div "Undo" at bounding box center [319, 569] width 20 height 8
click at [307, 481] on div "Undo" at bounding box center [312, 568] width 49 height 19
click at [37, 179] on div at bounding box center [28, 181] width 19 height 19
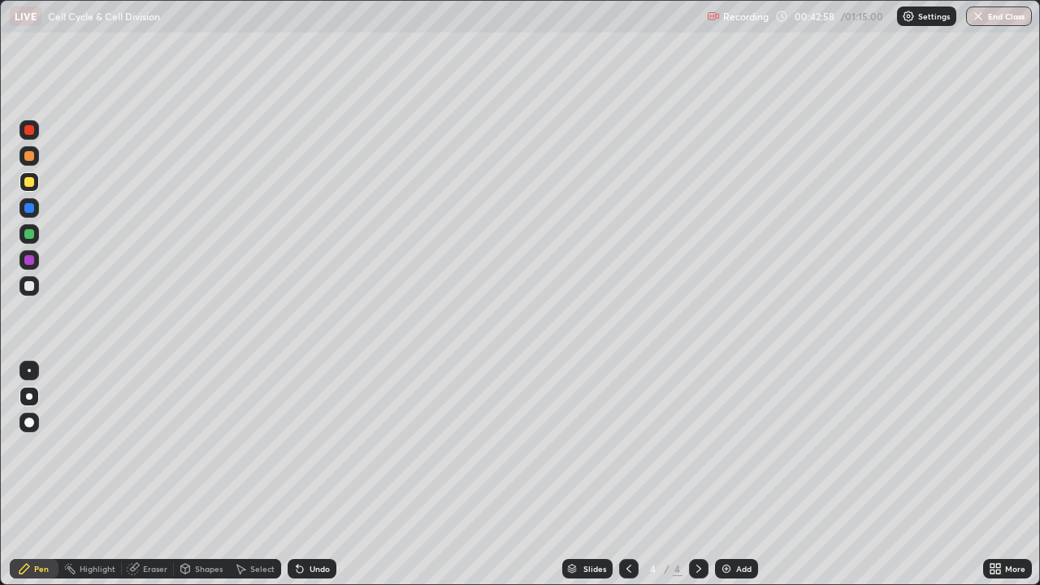
click at [731, 481] on div "Add" at bounding box center [736, 568] width 43 height 19
click at [30, 234] on div at bounding box center [29, 234] width 10 height 10
click at [314, 481] on div "Undo" at bounding box center [319, 569] width 20 height 8
click at [318, 481] on div "Undo" at bounding box center [319, 569] width 20 height 8
click at [996, 481] on icon at bounding box center [998, 571] width 4 height 4
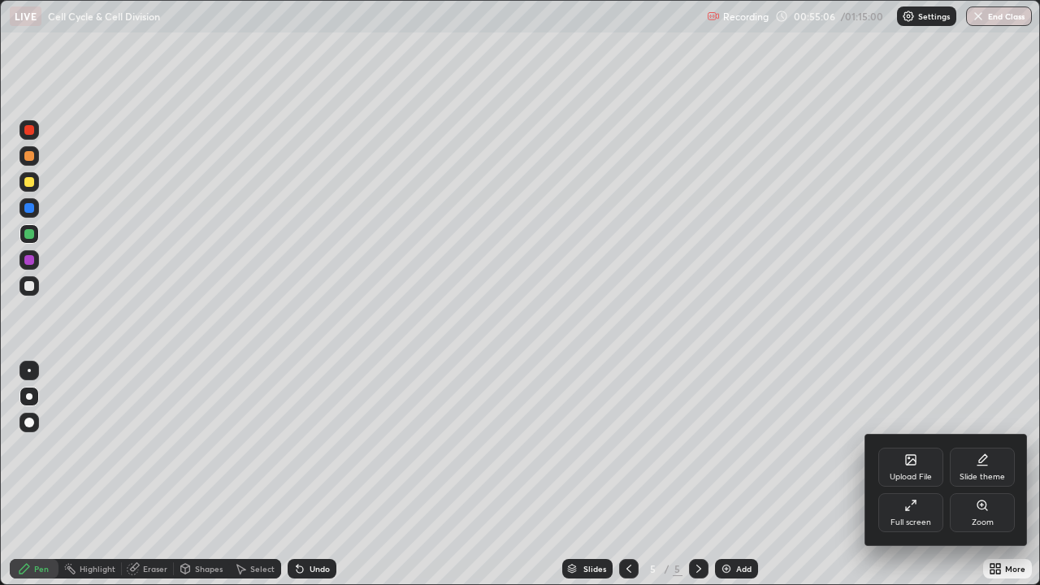
click at [915, 481] on div "Full screen" at bounding box center [910, 512] width 65 height 39
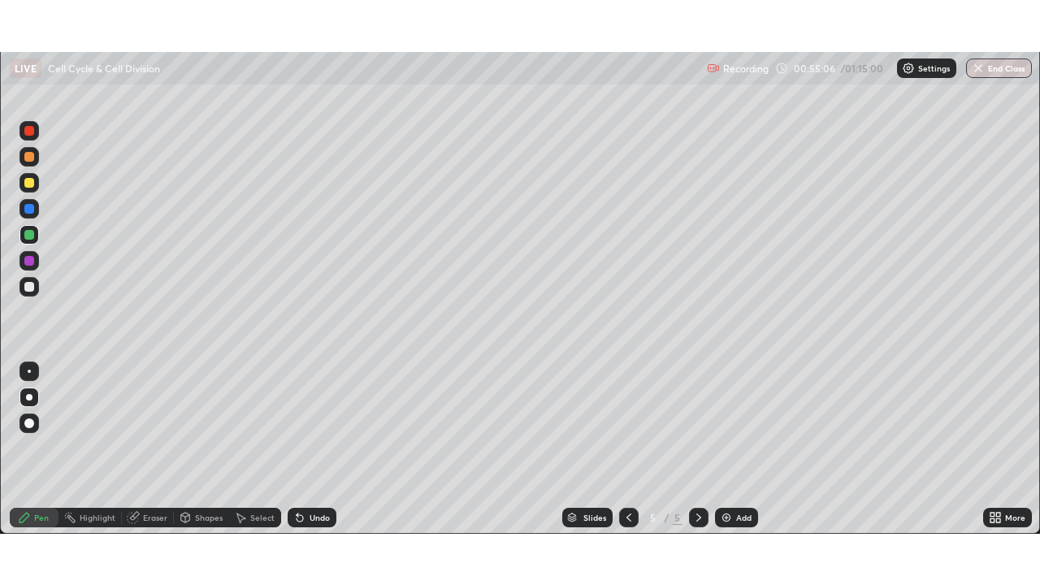
scroll to position [80751, 80193]
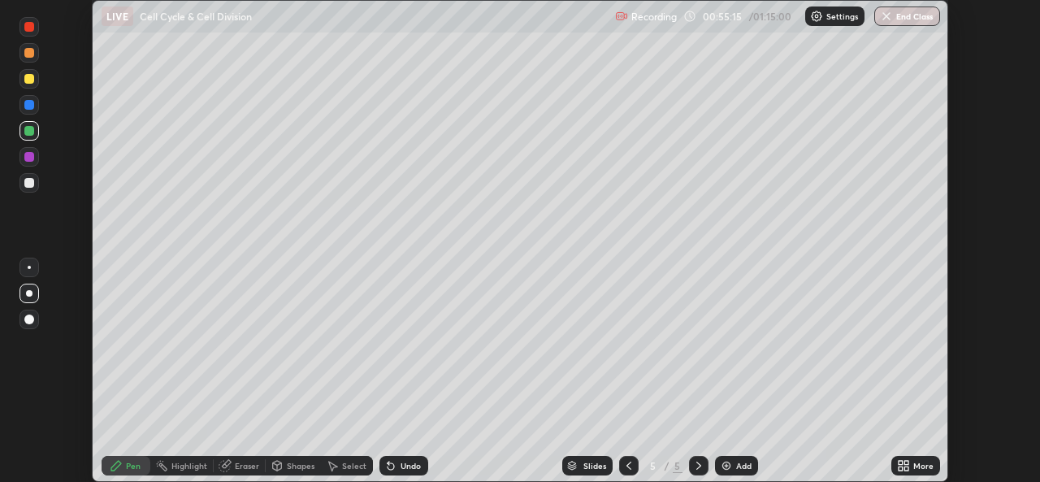
click at [924, 464] on div "More" at bounding box center [923, 465] width 20 height 8
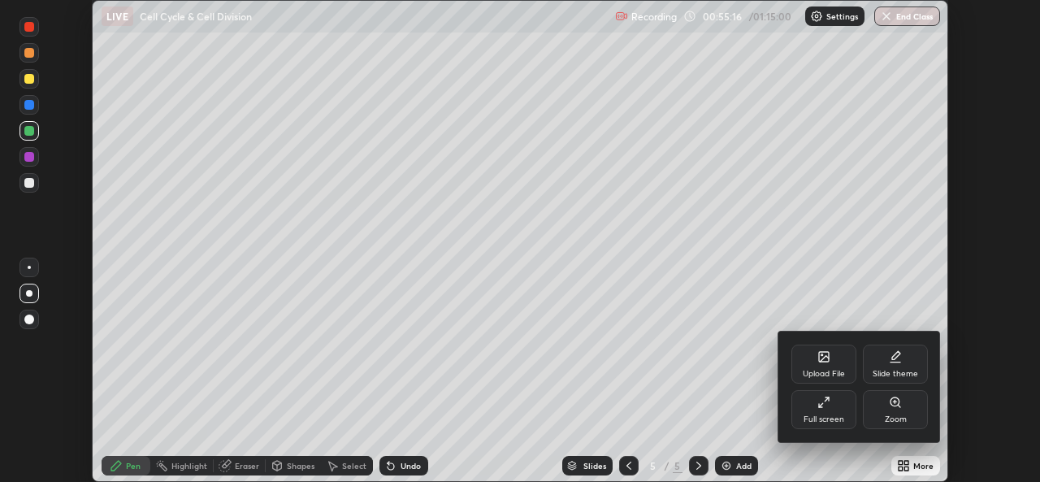
click at [825, 367] on div "Upload File" at bounding box center [823, 363] width 65 height 39
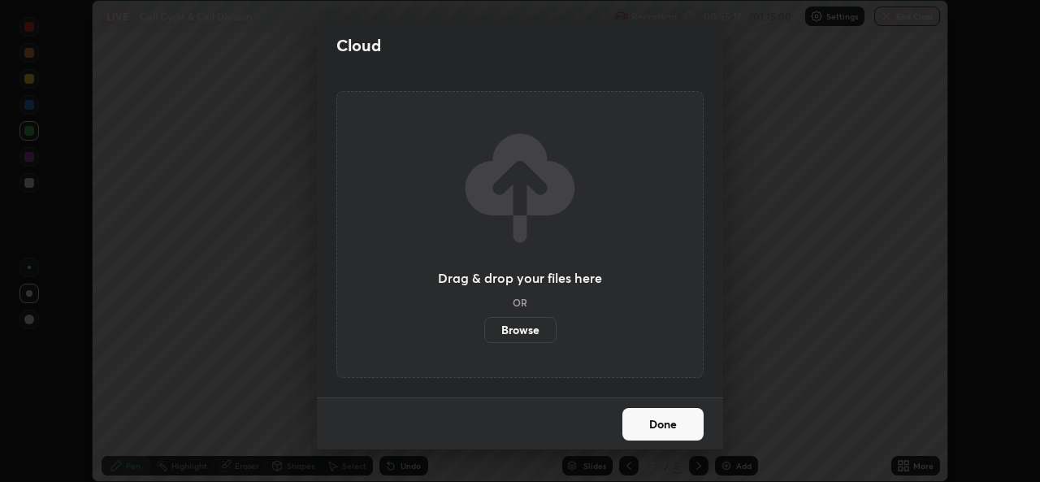
click at [528, 327] on label "Browse" at bounding box center [520, 330] width 72 height 26
click at [484, 327] on input "Browse" at bounding box center [484, 330] width 0 height 26
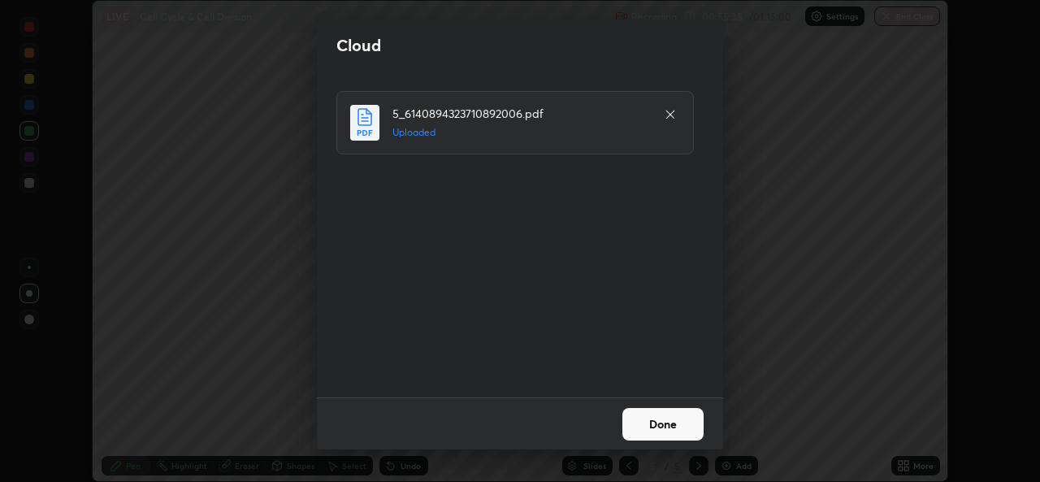
click at [673, 426] on button "Done" at bounding box center [662, 424] width 81 height 32
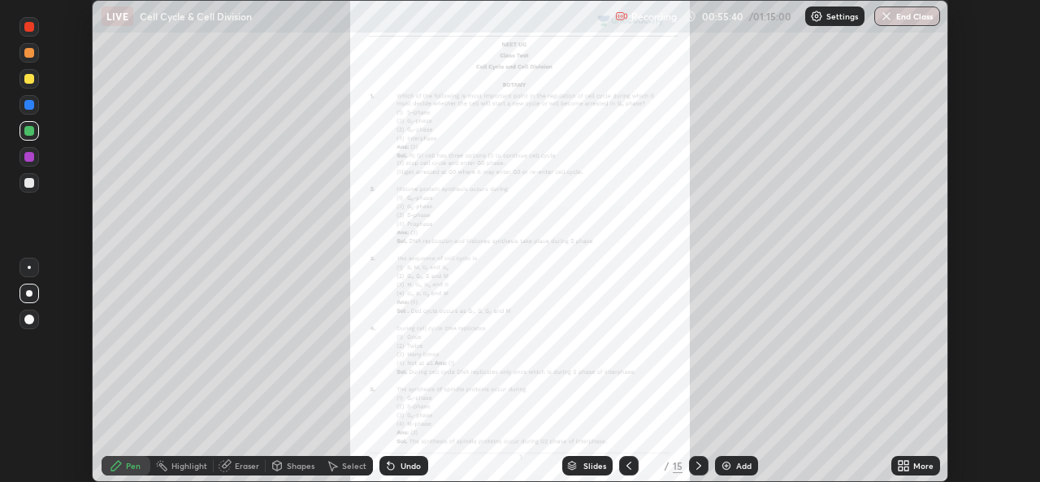
click at [906, 470] on icon at bounding box center [906, 468] width 4 height 4
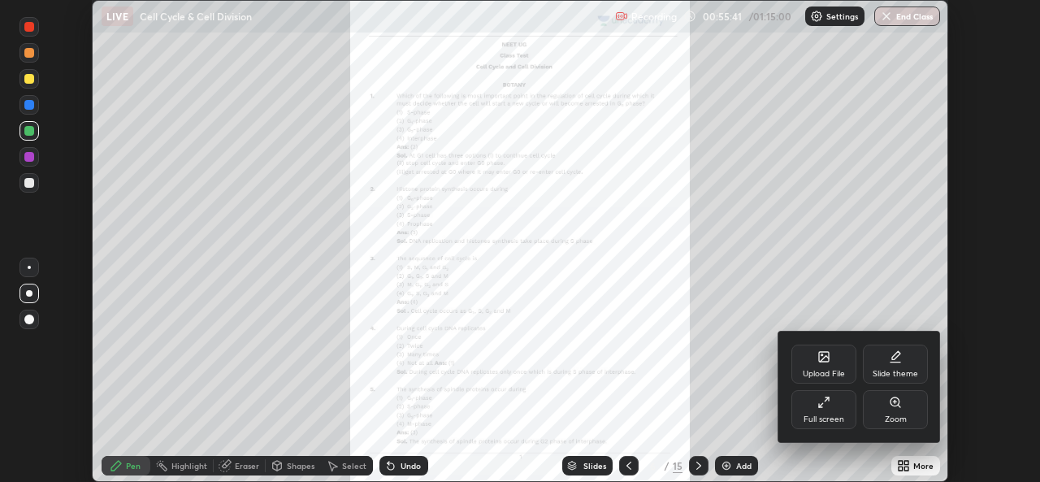
click at [827, 410] on div "Full screen" at bounding box center [823, 409] width 65 height 39
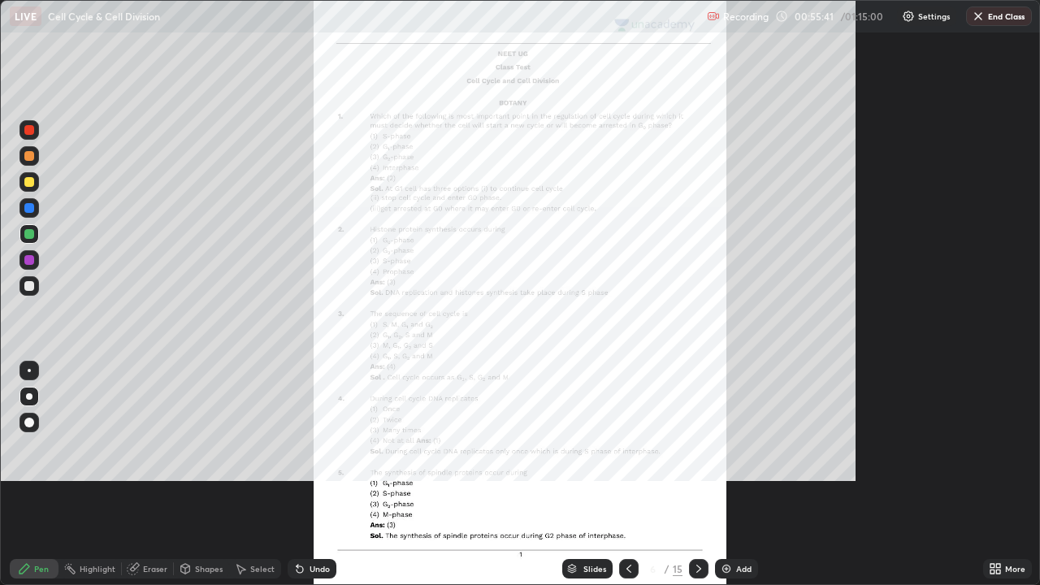
scroll to position [585, 1040]
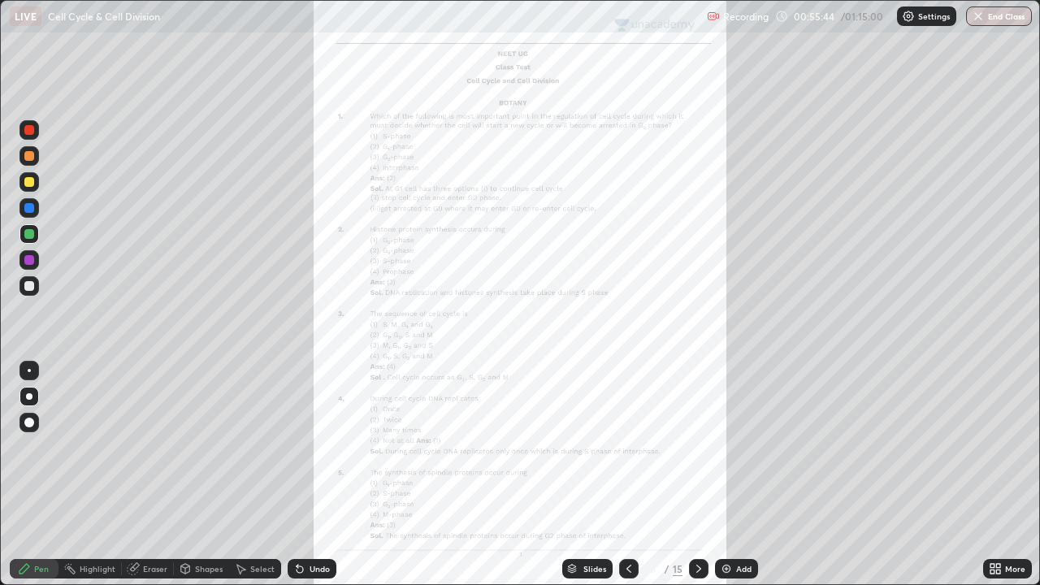
click at [1002, 481] on div "More" at bounding box center [1007, 568] width 49 height 19
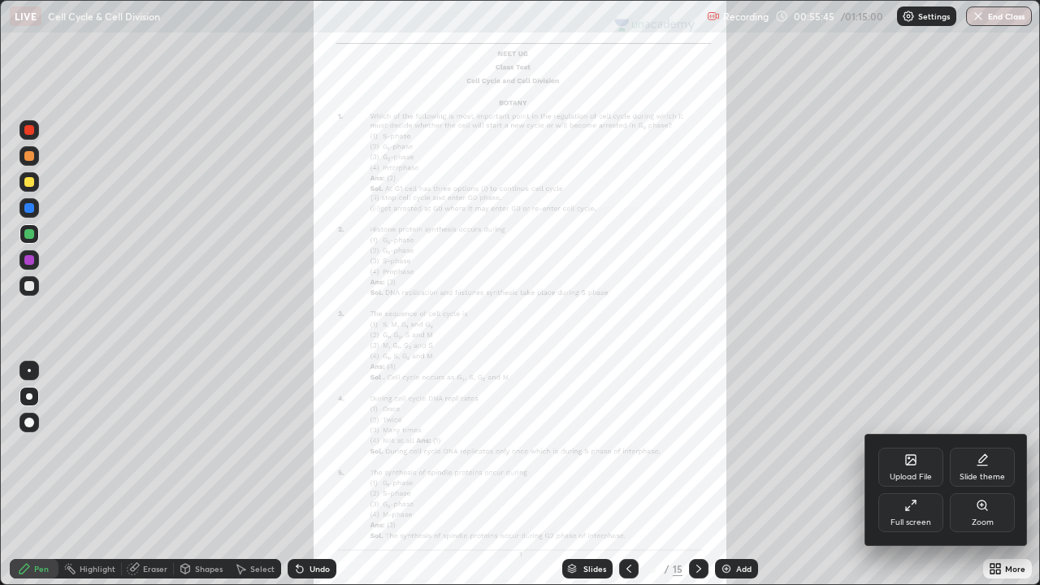
click at [976, 481] on icon at bounding box center [982, 505] width 13 height 13
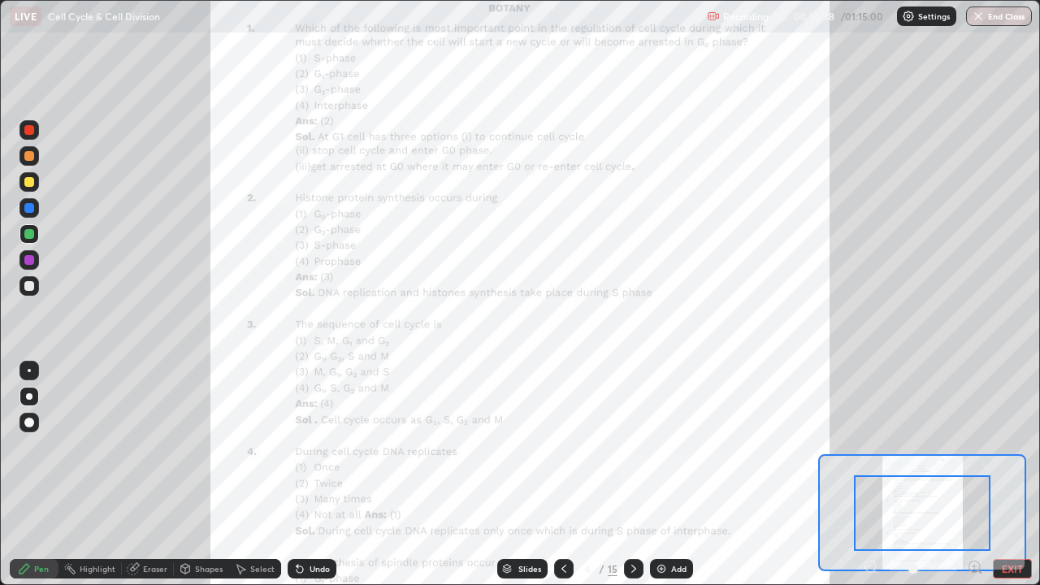
click at [641, 481] on div at bounding box center [633, 568] width 19 height 19
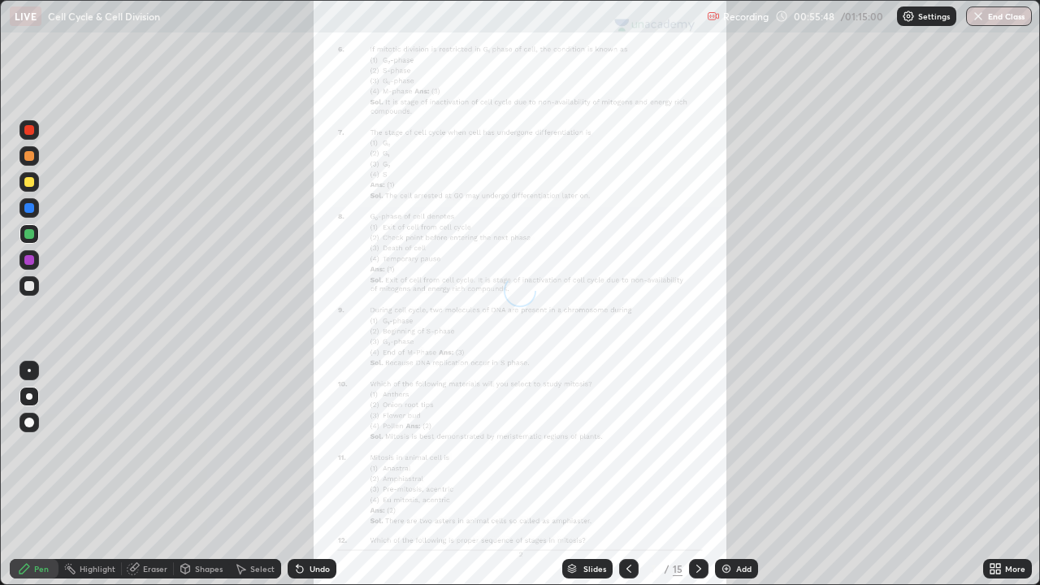
click at [627, 481] on icon at bounding box center [628, 568] width 13 height 13
click at [628, 481] on icon at bounding box center [628, 568] width 13 height 13
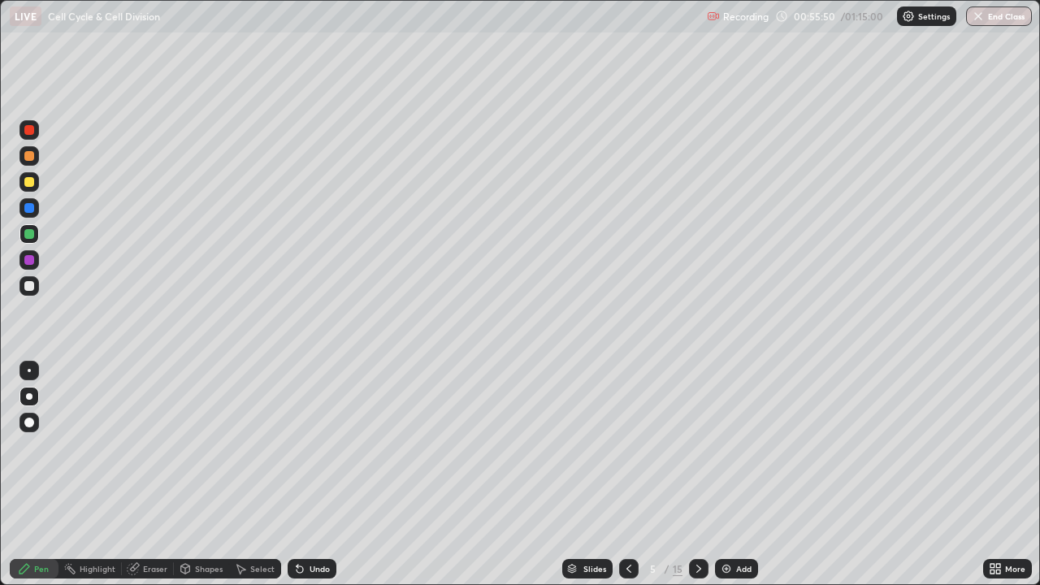
click at [698, 481] on icon at bounding box center [698, 568] width 13 height 13
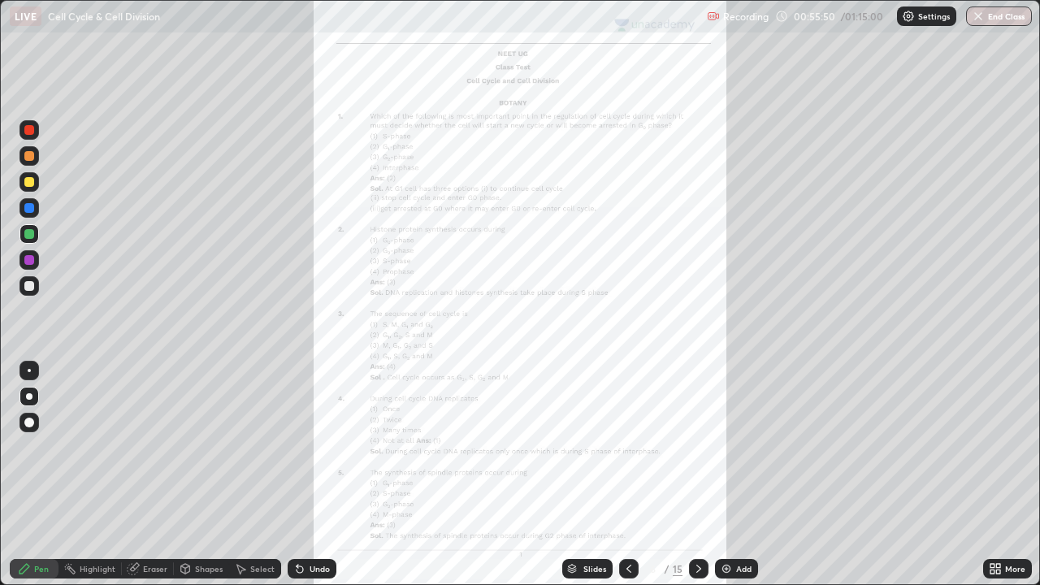
click at [698, 481] on icon at bounding box center [698, 568] width 13 height 13
click at [696, 481] on icon at bounding box center [698, 569] width 5 height 8
click at [698, 481] on icon at bounding box center [698, 569] width 5 height 8
click at [627, 481] on icon at bounding box center [628, 568] width 13 height 13
click at [1006, 481] on div "More" at bounding box center [1015, 569] width 20 height 8
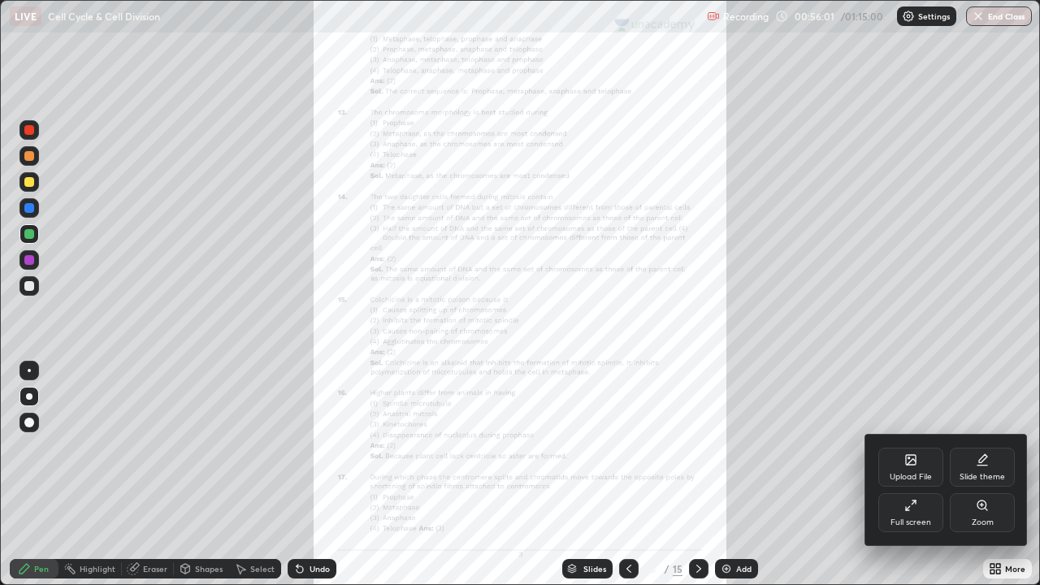
click at [985, 481] on icon at bounding box center [981, 504] width 9 height 9
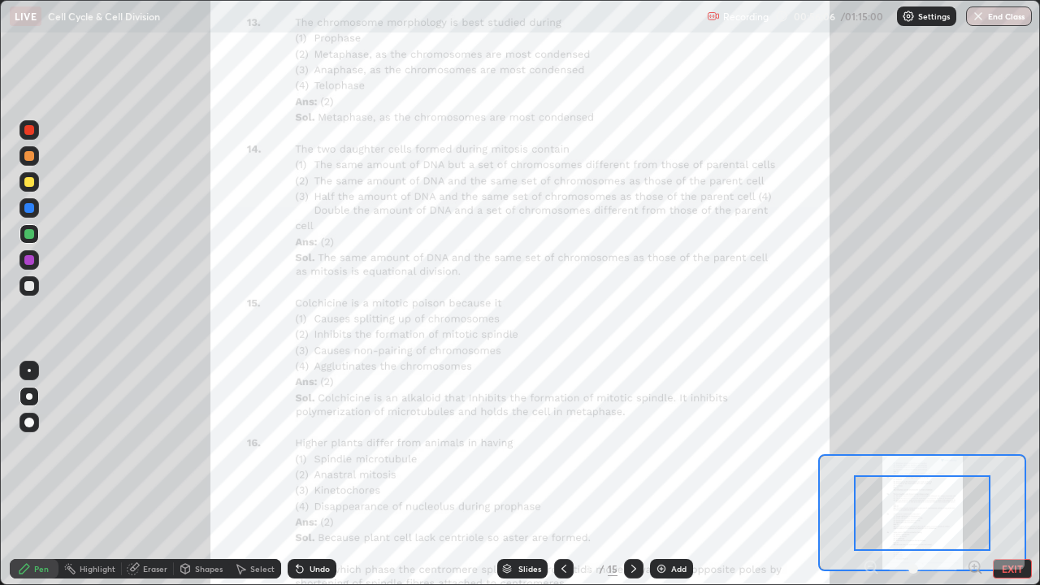
click at [35, 208] on div at bounding box center [28, 207] width 19 height 19
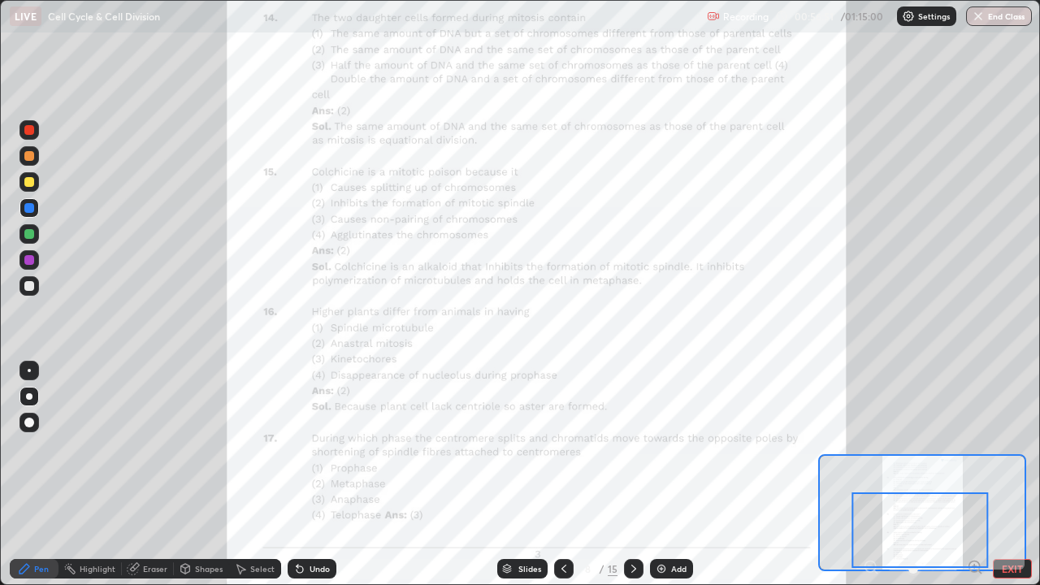
click at [30, 261] on div at bounding box center [29, 260] width 10 height 10
click at [36, 239] on div at bounding box center [28, 233] width 19 height 19
click at [639, 481] on div at bounding box center [633, 568] width 19 height 19
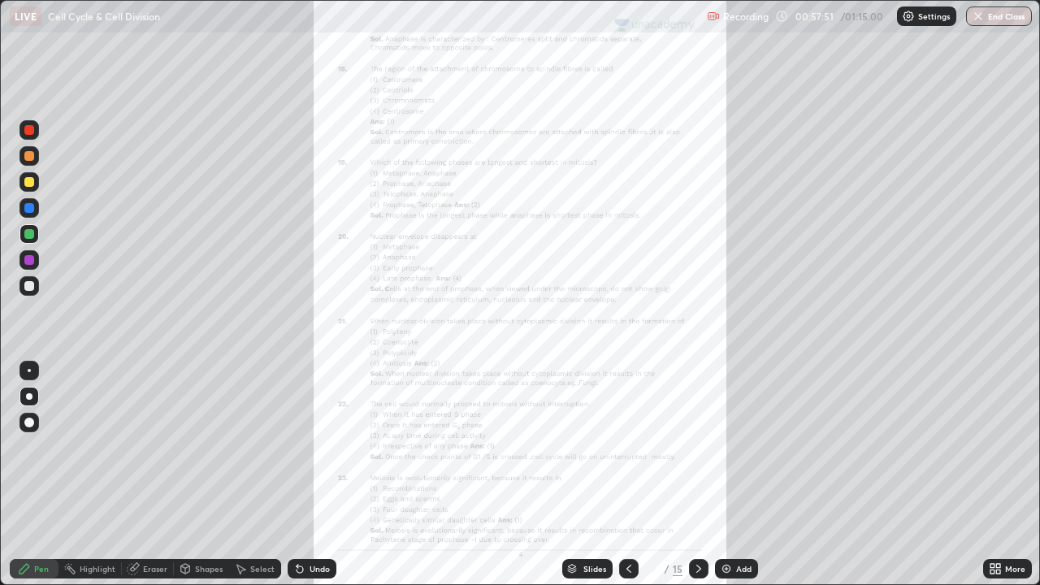
click at [731, 481] on div "Add" at bounding box center [736, 568] width 43 height 19
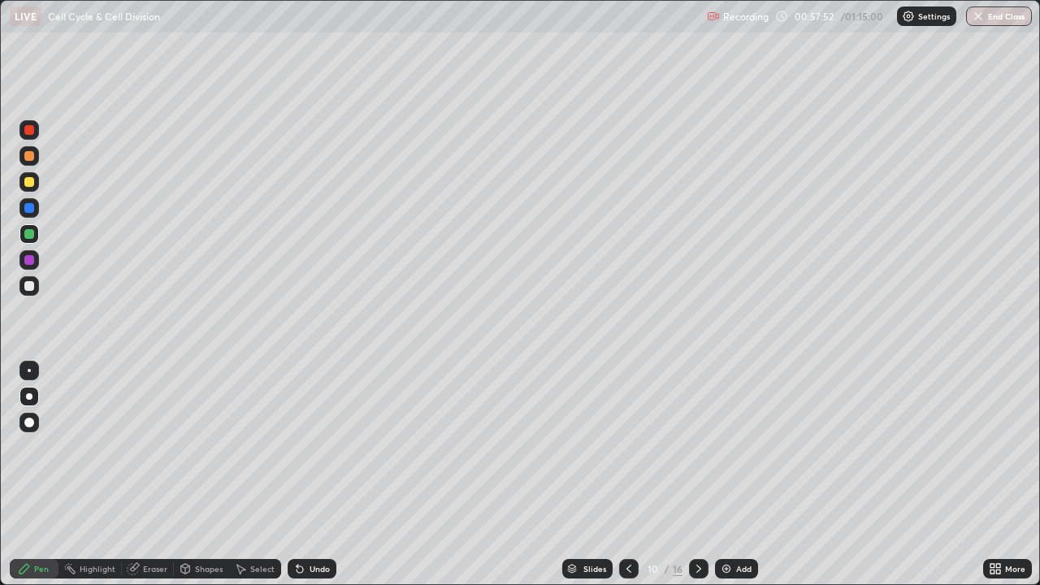
click at [625, 481] on icon at bounding box center [628, 568] width 13 height 13
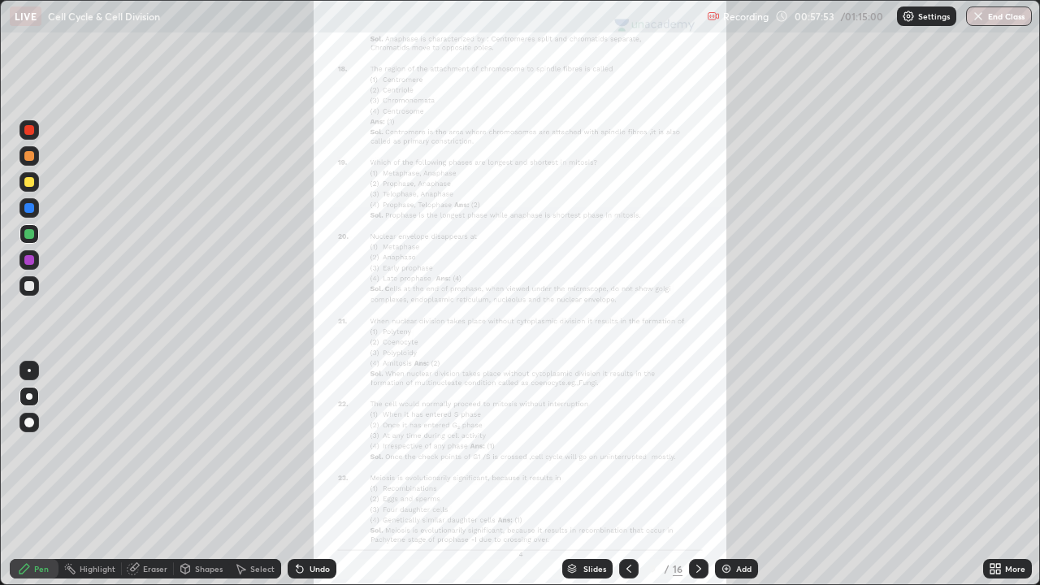
click at [1020, 481] on div "More" at bounding box center [1015, 569] width 20 height 8
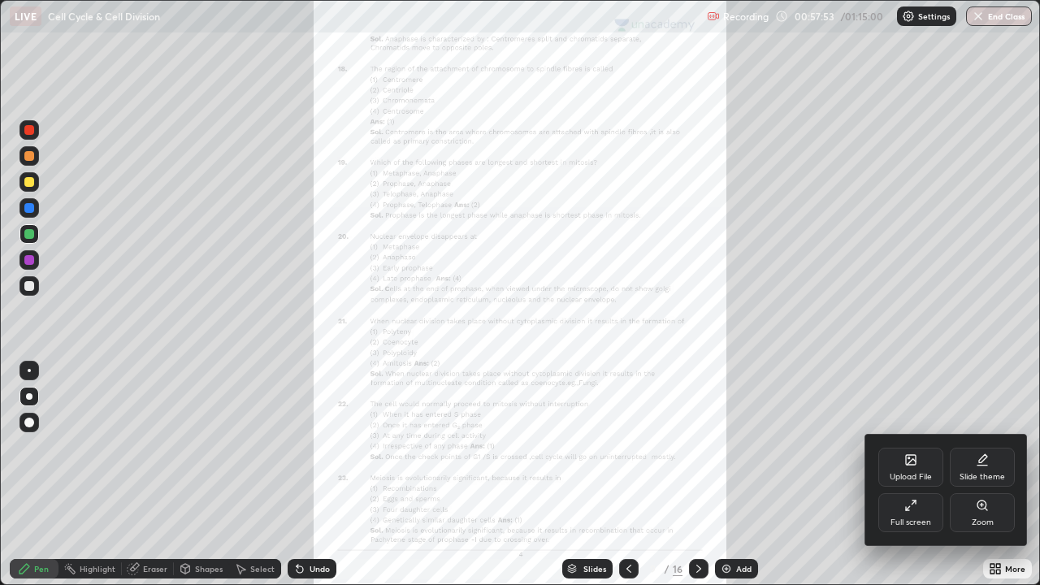
click at [977, 481] on icon at bounding box center [981, 504] width 9 height 9
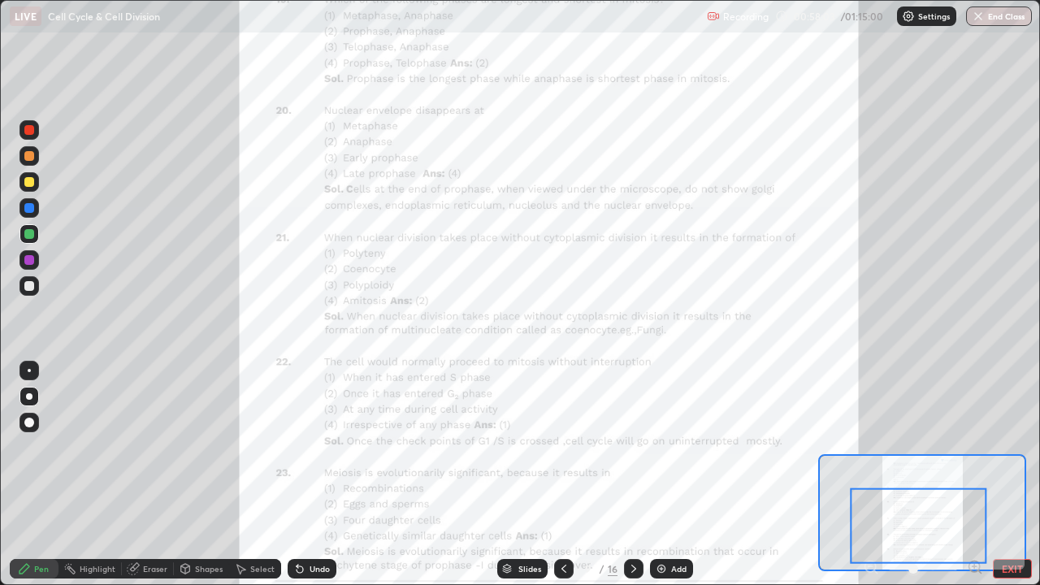
click at [29, 261] on div at bounding box center [29, 260] width 10 height 10
click at [29, 370] on div at bounding box center [29, 370] width 3 height 3
click at [632, 481] on icon at bounding box center [633, 568] width 13 height 13
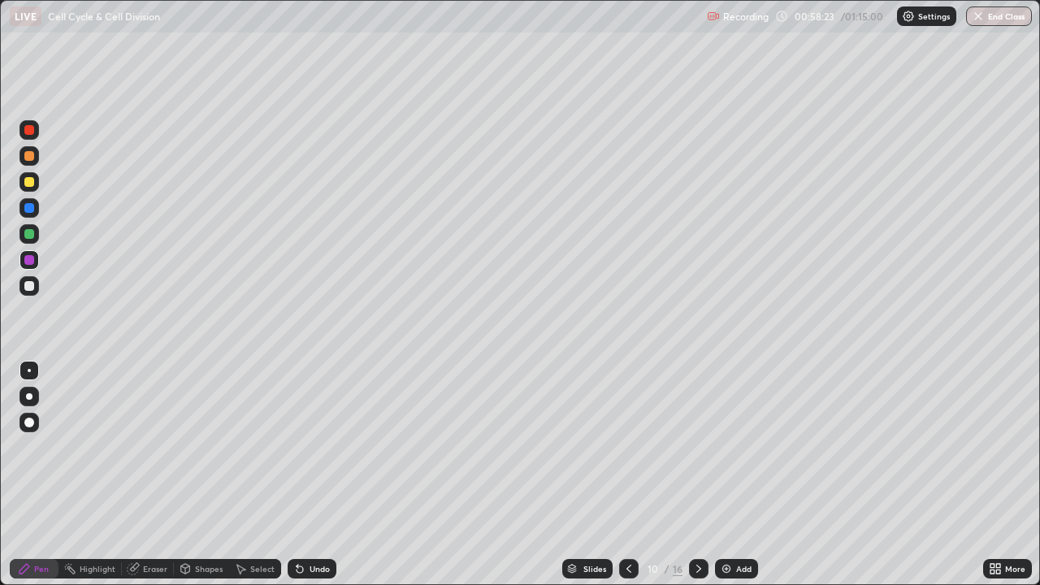
click at [698, 481] on icon at bounding box center [698, 568] width 13 height 13
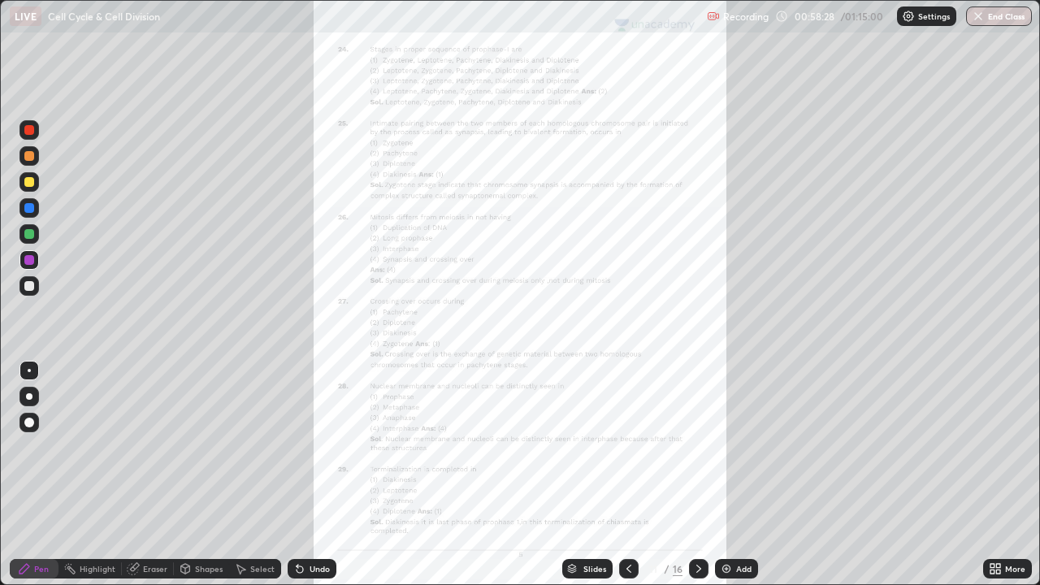
click at [998, 481] on icon at bounding box center [998, 571] width 4 height 4
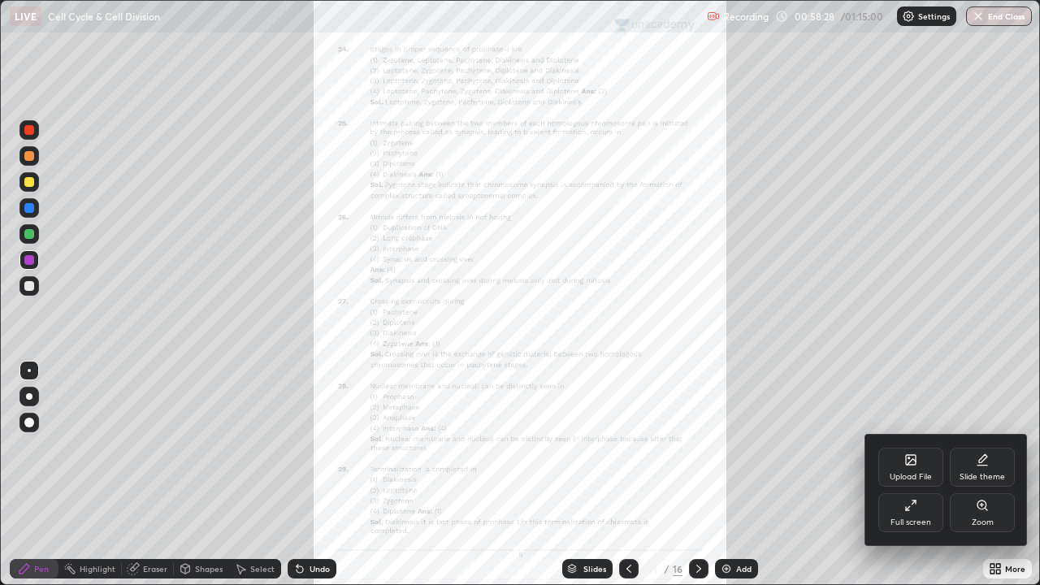
click at [981, 481] on icon at bounding box center [981, 504] width 3 height 0
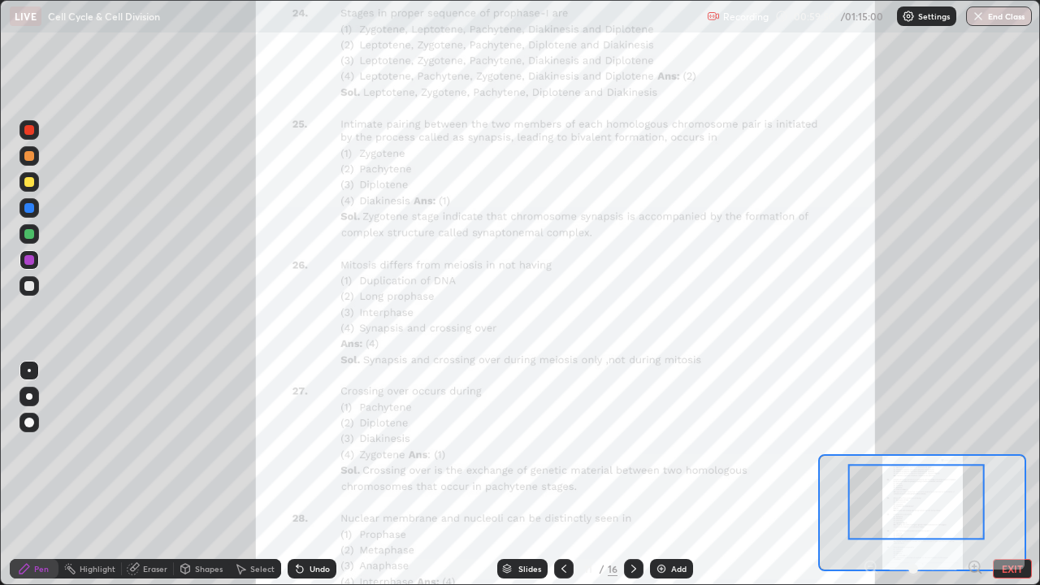
click at [36, 239] on div at bounding box center [28, 233] width 19 height 19
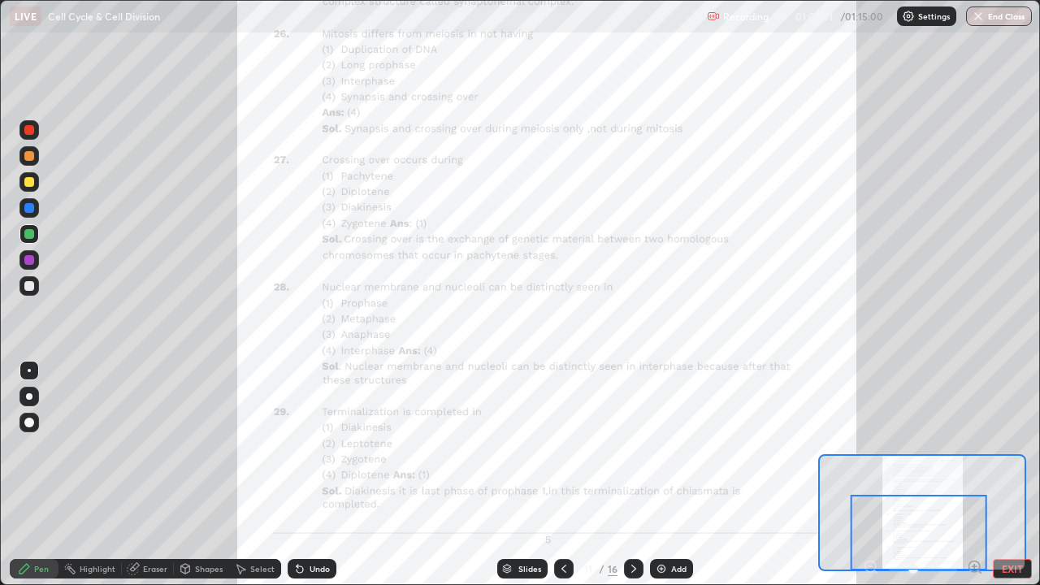
click at [633, 481] on icon at bounding box center [633, 568] width 13 height 13
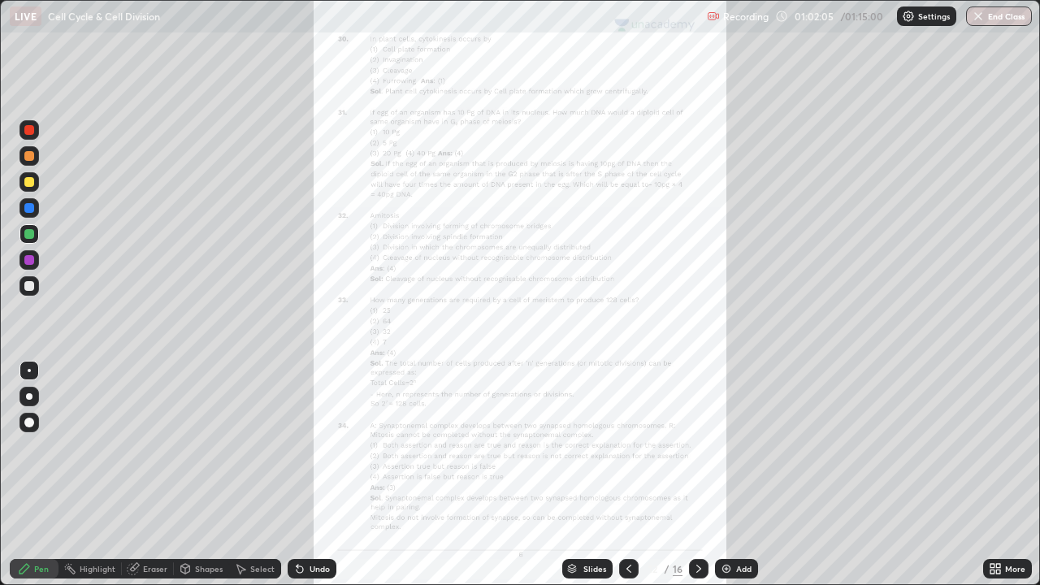
click at [1000, 481] on icon at bounding box center [998, 566] width 4 height 4
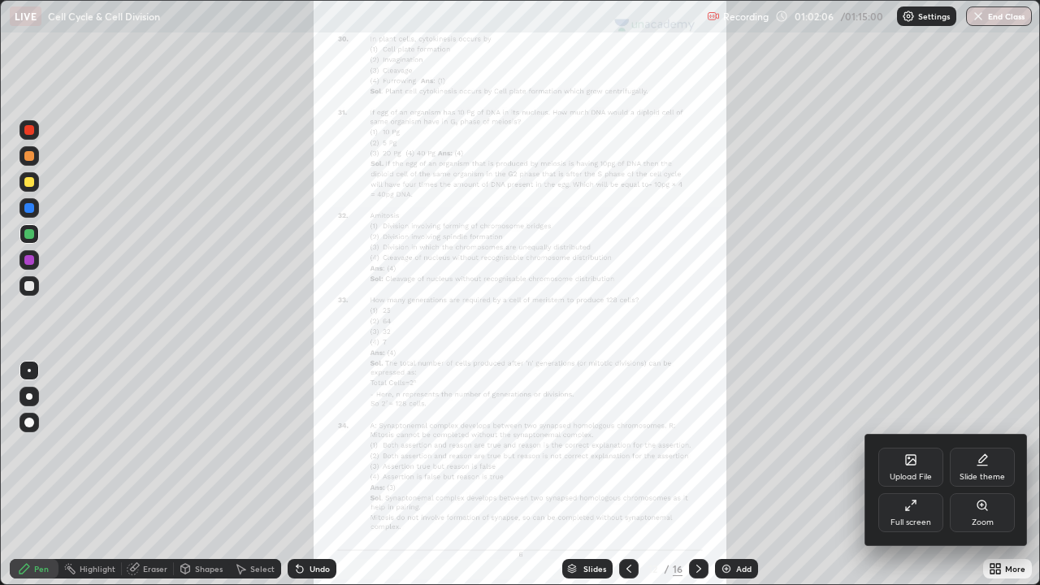
click at [981, 481] on icon at bounding box center [981, 504] width 3 height 0
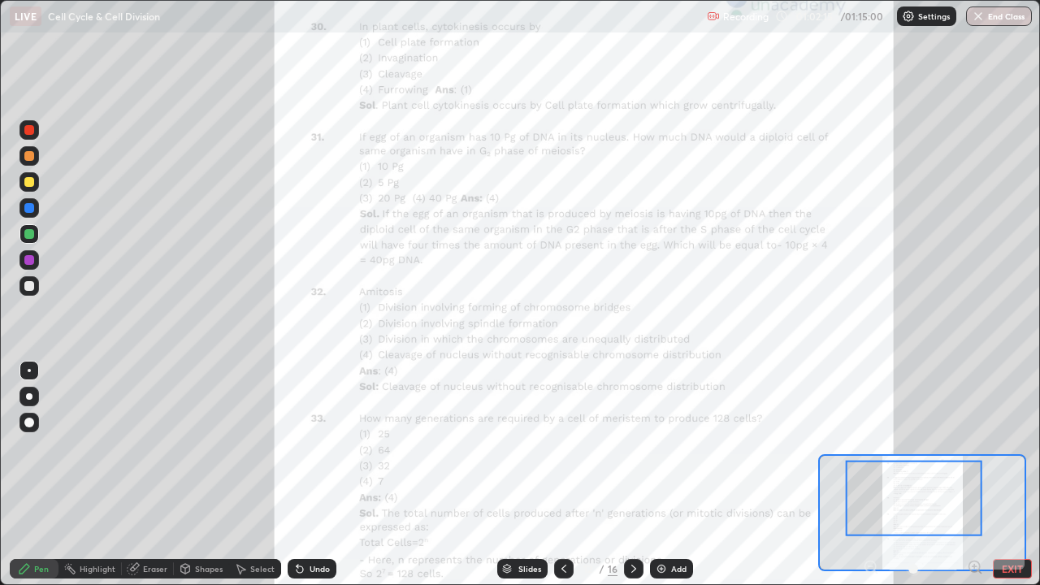
click at [30, 255] on div at bounding box center [29, 260] width 10 height 10
click at [678, 481] on div "Add" at bounding box center [678, 569] width 15 height 8
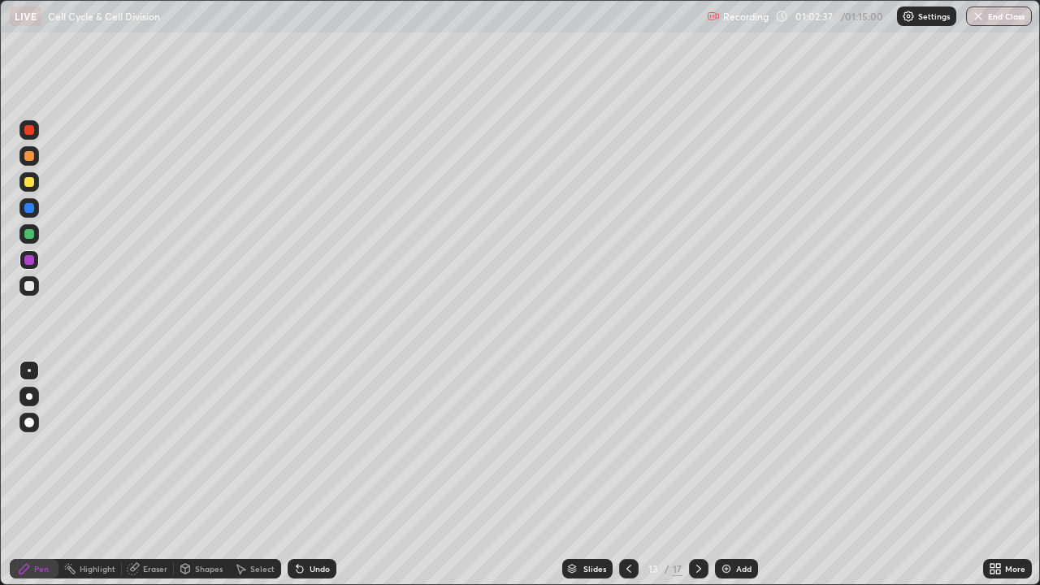
click at [31, 393] on div at bounding box center [28, 396] width 19 height 19
click at [30, 182] on div at bounding box center [29, 182] width 10 height 10
click at [29, 290] on div at bounding box center [29, 286] width 10 height 10
click at [734, 481] on div "Add" at bounding box center [736, 568] width 43 height 19
click at [28, 179] on div at bounding box center [29, 182] width 10 height 10
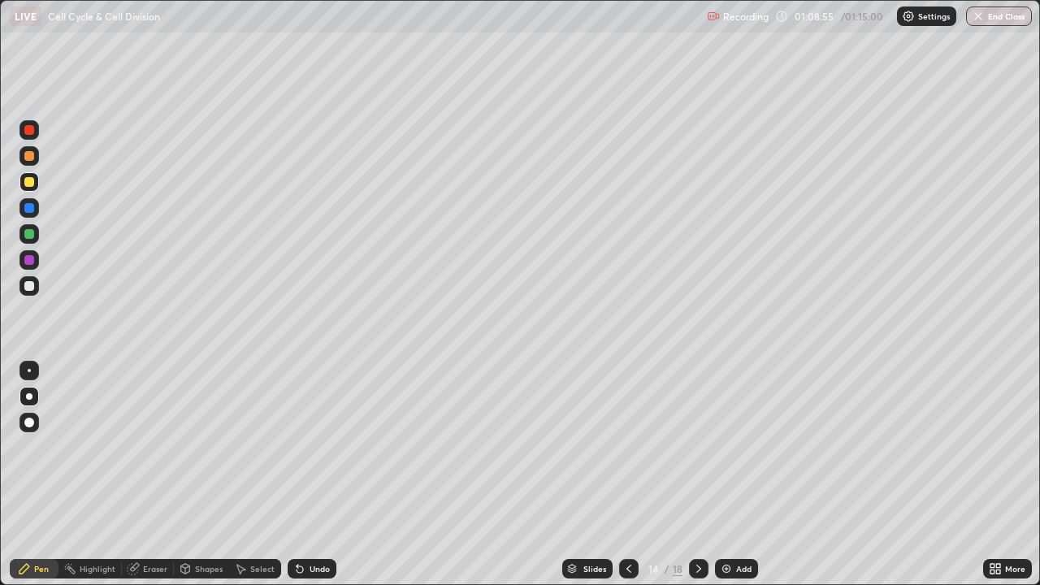
click at [32, 283] on div at bounding box center [29, 286] width 10 height 10
click at [729, 481] on div "Add" at bounding box center [736, 568] width 43 height 19
click at [29, 183] on div at bounding box center [29, 182] width 10 height 10
click at [312, 481] on div "Undo" at bounding box center [319, 569] width 20 height 8
click at [311, 481] on div "Undo" at bounding box center [319, 569] width 20 height 8
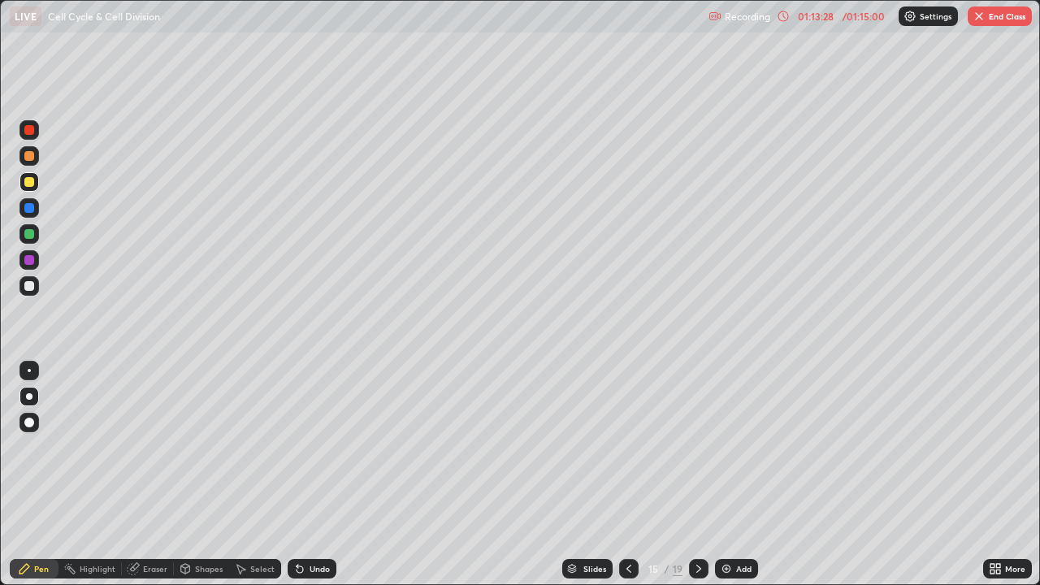
click at [310, 481] on div "Undo" at bounding box center [319, 569] width 20 height 8
click at [309, 481] on div "Undo" at bounding box center [319, 569] width 20 height 8
click at [310, 481] on div "Undo" at bounding box center [319, 569] width 20 height 8
click at [996, 20] on button "End Class" at bounding box center [999, 15] width 64 height 19
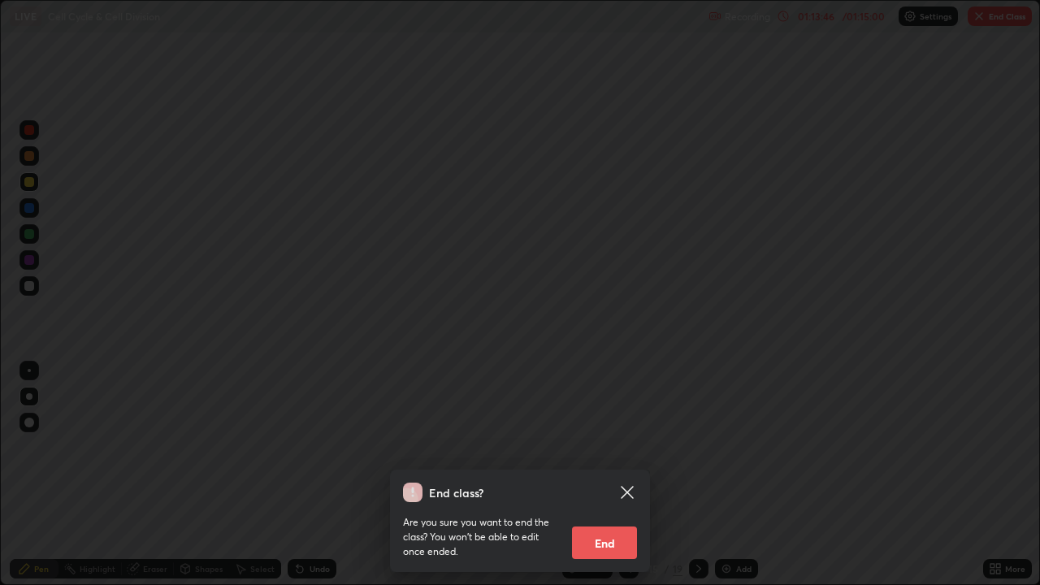
click at [612, 481] on button "End" at bounding box center [604, 542] width 65 height 32
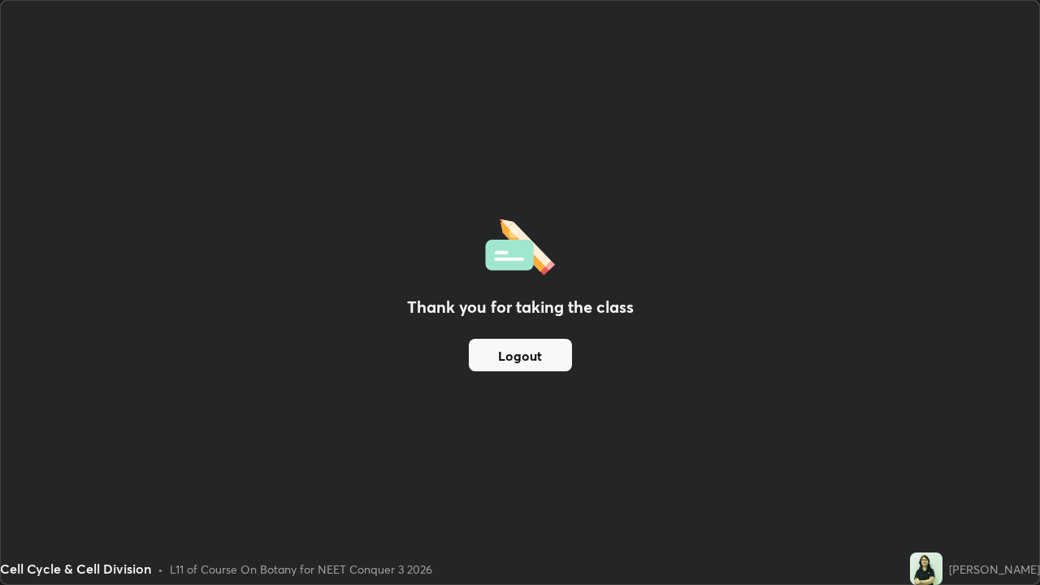
click at [501, 358] on button "Logout" at bounding box center [520, 355] width 103 height 32
click at [525, 353] on button "Logout" at bounding box center [520, 355] width 103 height 32
click at [521, 355] on button "Logout" at bounding box center [520, 355] width 103 height 32
click at [508, 358] on button "Logout" at bounding box center [520, 355] width 103 height 32
click at [503, 360] on button "Logout" at bounding box center [520, 355] width 103 height 32
